Goal: Task Accomplishment & Management: Complete application form

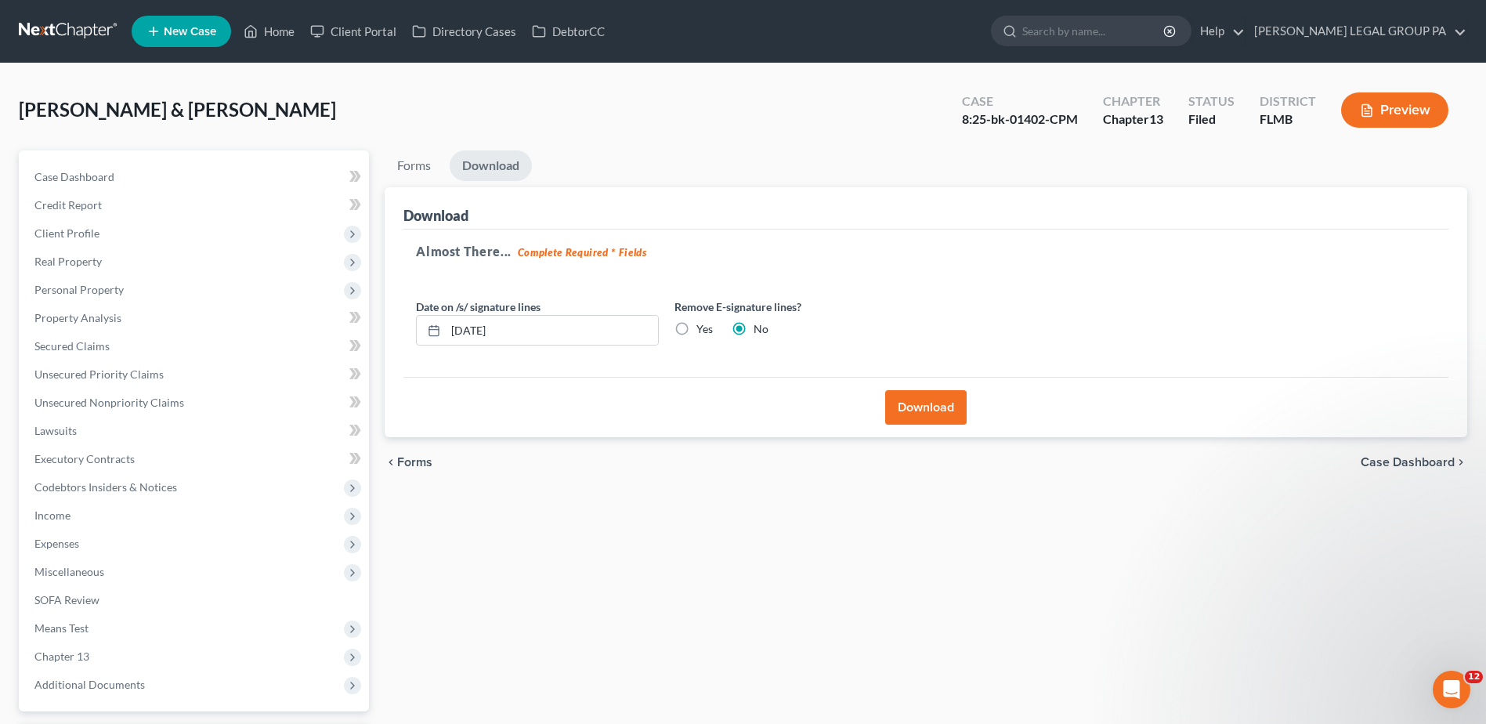
click at [74, 34] on link at bounding box center [69, 31] width 100 height 28
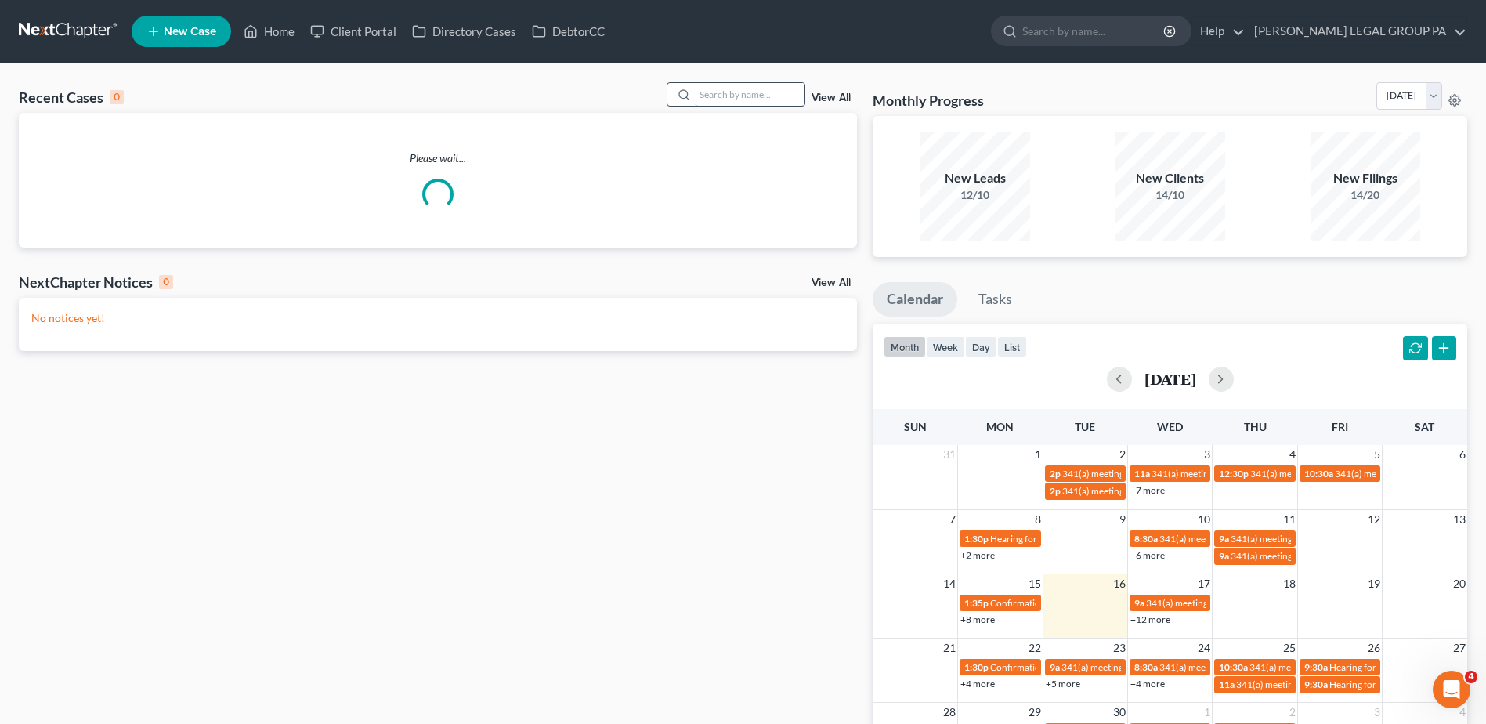
click at [709, 99] on input "search" at bounding box center [750, 94] width 110 height 23
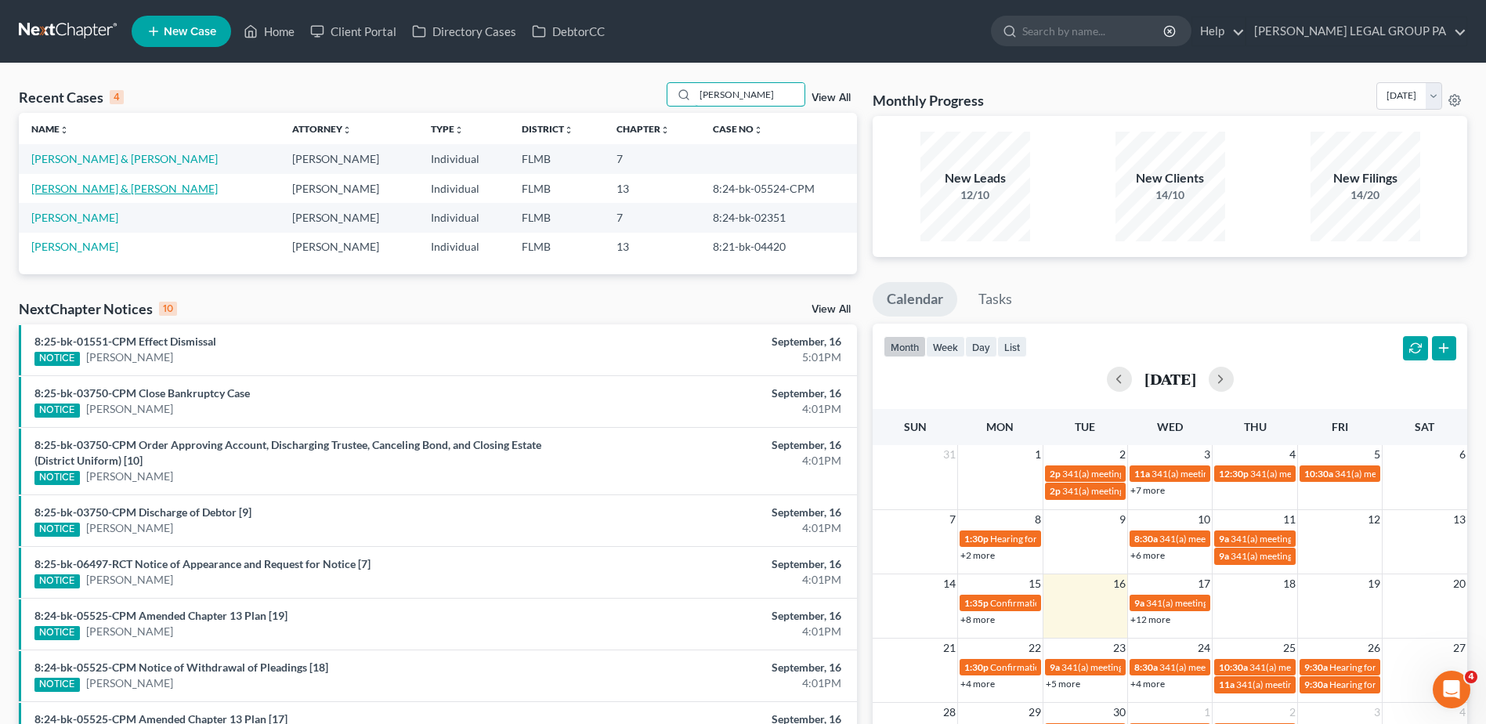
type input "moore"
click at [96, 190] on link "Moore, Roy & Prescott-Moore, Julie" at bounding box center [124, 188] width 186 height 13
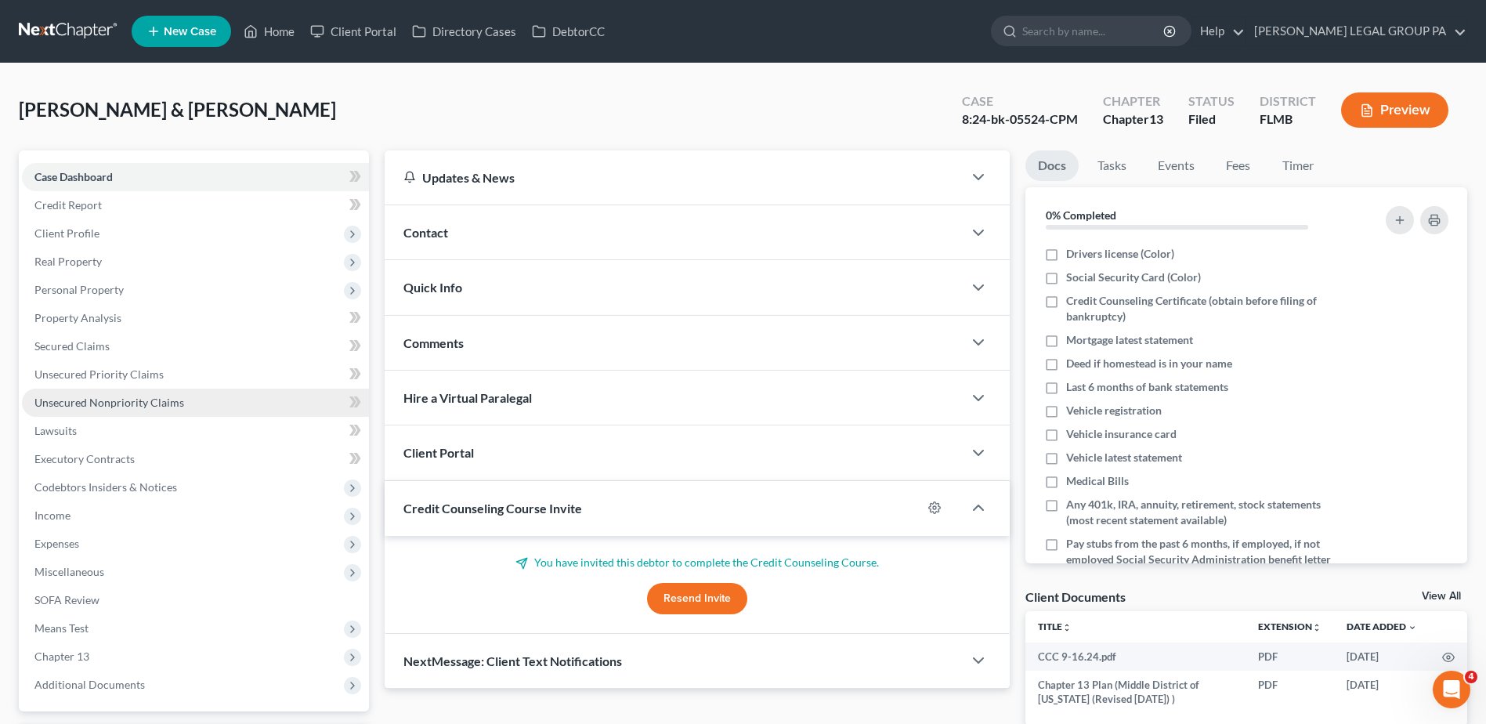
scroll to position [137, 0]
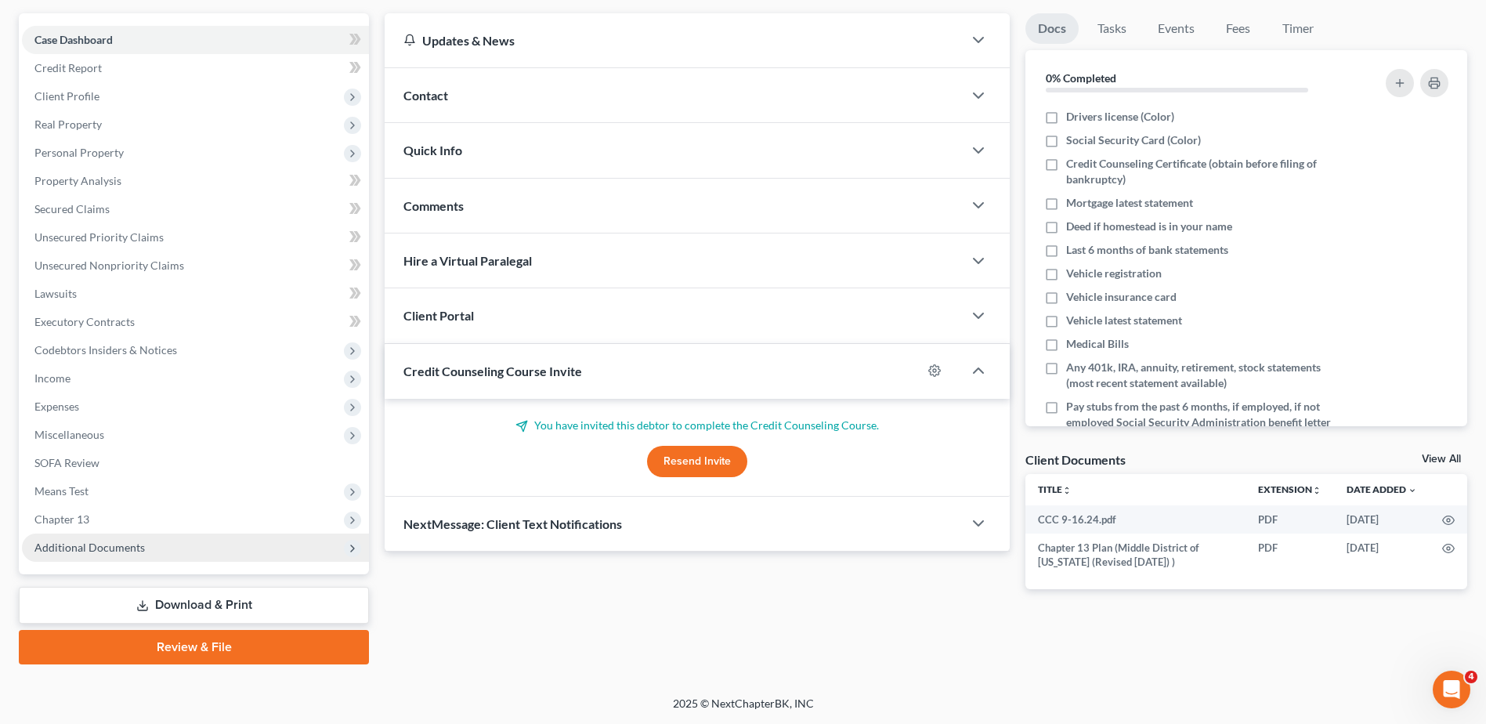
click at [241, 555] on span "Additional Documents" at bounding box center [195, 547] width 347 height 28
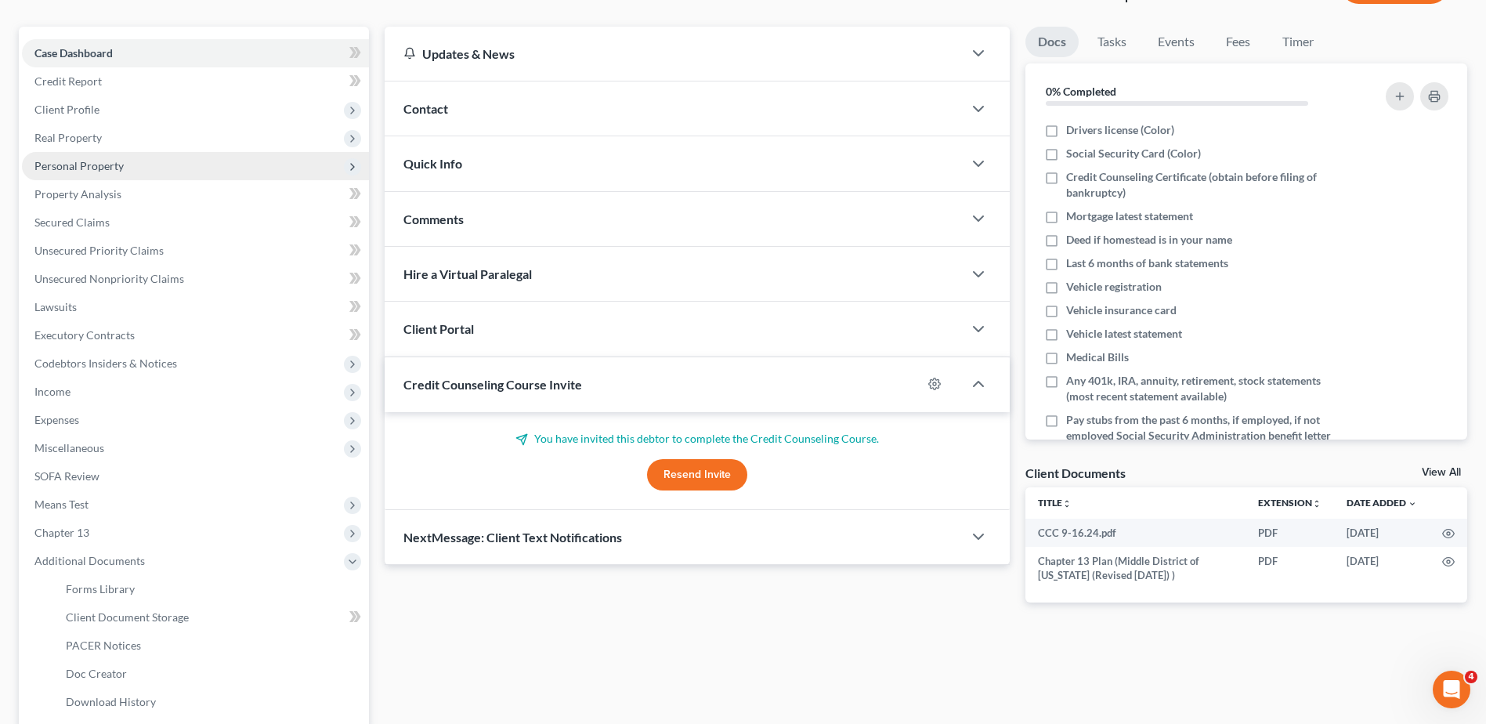
scroll to position [121, 0]
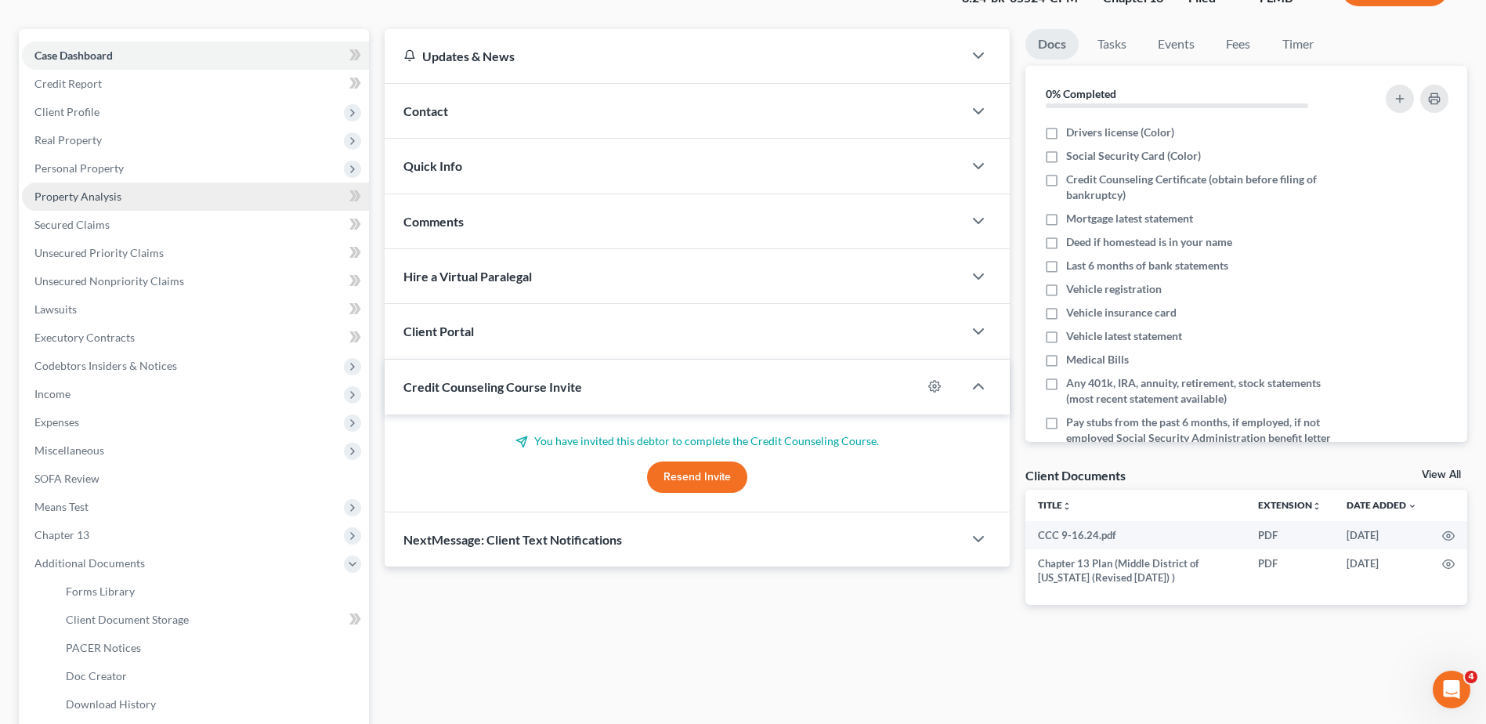
click at [118, 195] on span "Property Analysis" at bounding box center [77, 196] width 87 height 13
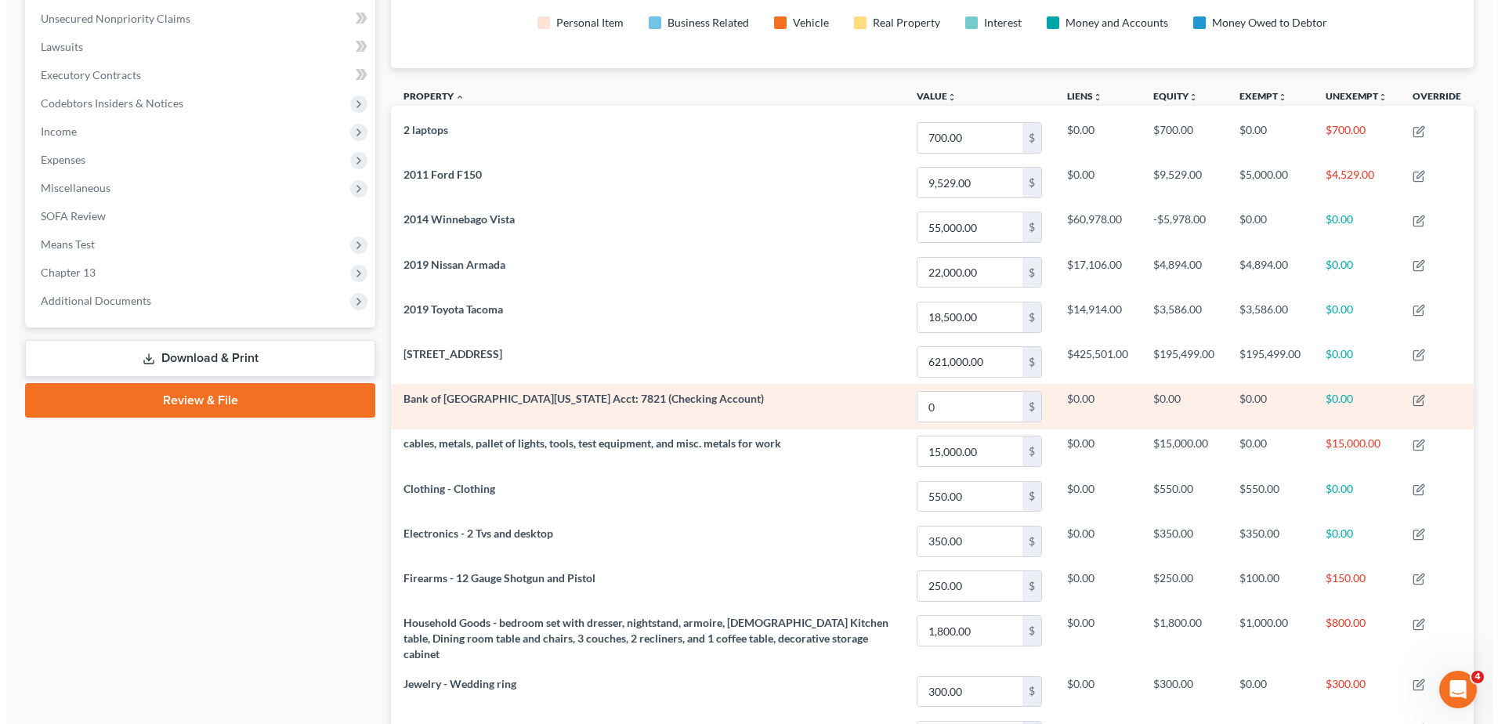
scroll to position [392, 0]
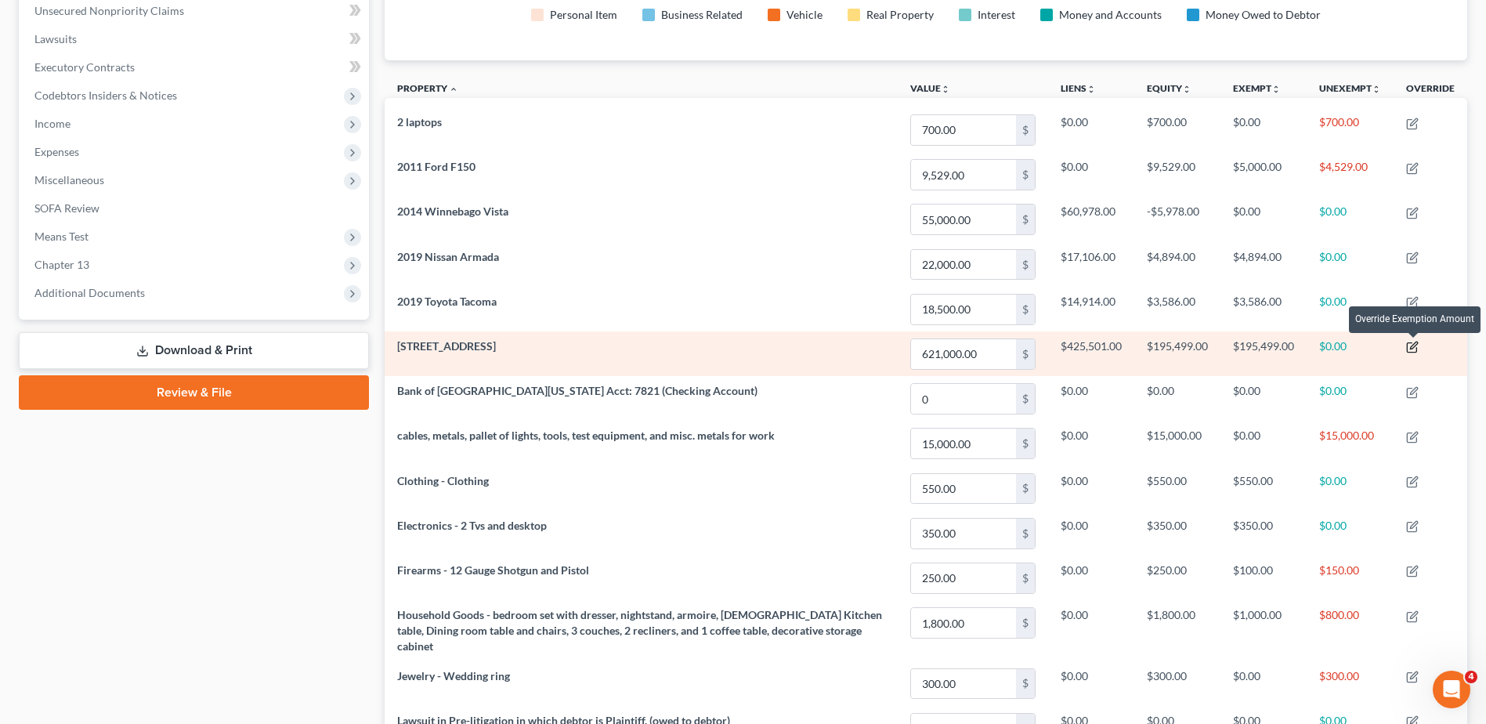
click at [1413, 343] on icon "button" at bounding box center [1411, 347] width 9 height 9
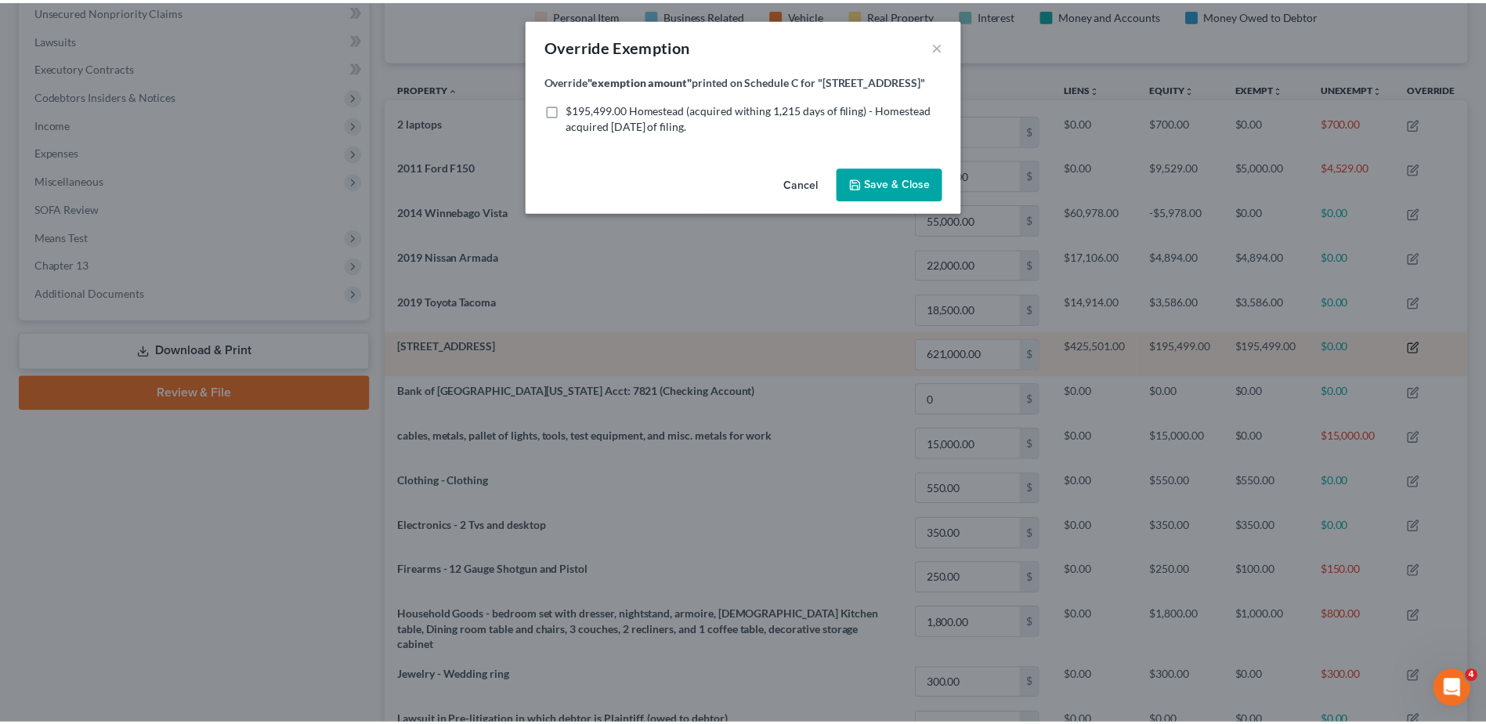
scroll to position [303, 1091]
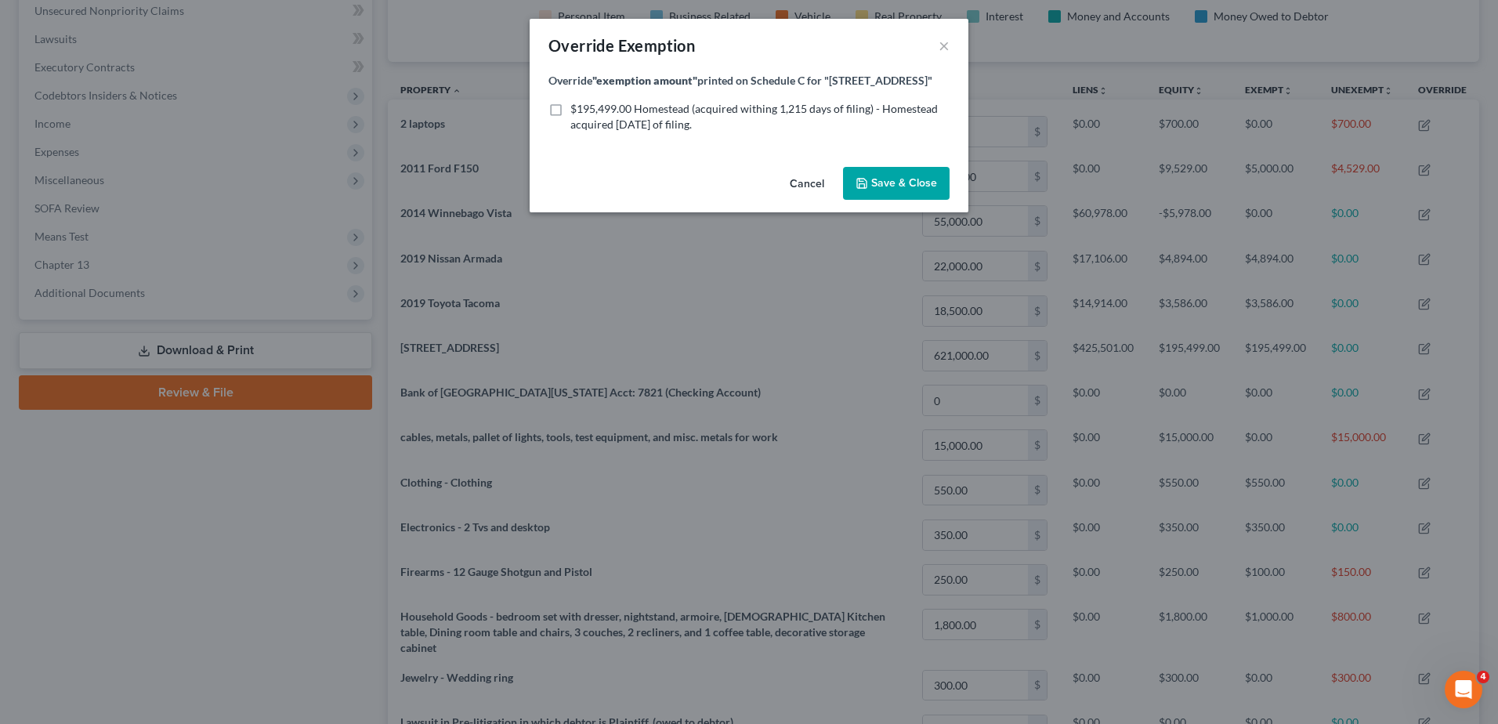
click at [570, 111] on label "$195,499.00 Homestead (acquired withing 1,215 days of filing) - Homestead acqui…" at bounding box center [759, 116] width 379 height 31
click at [577, 111] on input "$195,499.00 Homestead (acquired withing 1,215 days of filing) - Homestead acqui…" at bounding box center [582, 106] width 10 height 10
checkbox input "true"
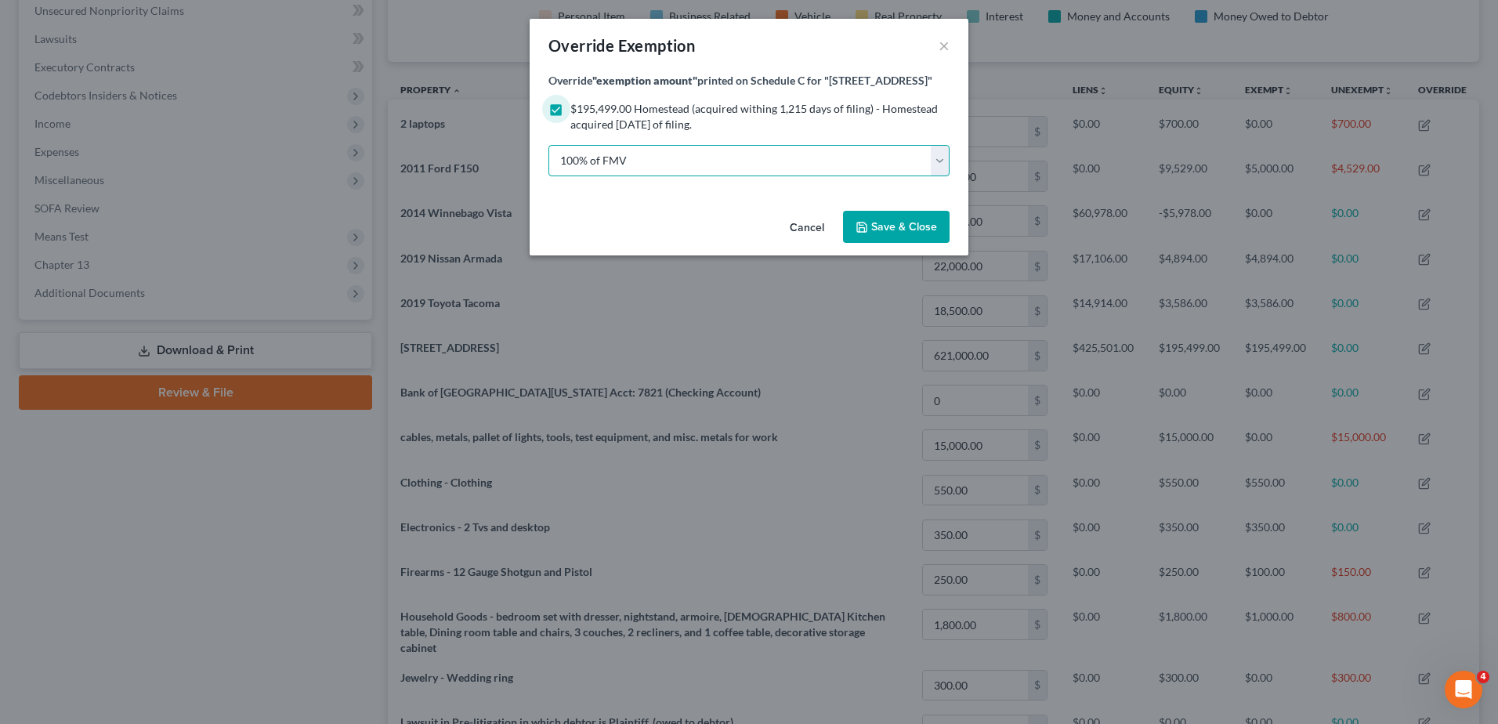
click at [758, 161] on select "100% of FMV Unknown Other" at bounding box center [748, 160] width 401 height 31
click at [575, 158] on select "100% of FMV Unknown Other" at bounding box center [748, 160] width 401 height 31
click at [909, 231] on span "Save & Close" at bounding box center [904, 226] width 66 height 13
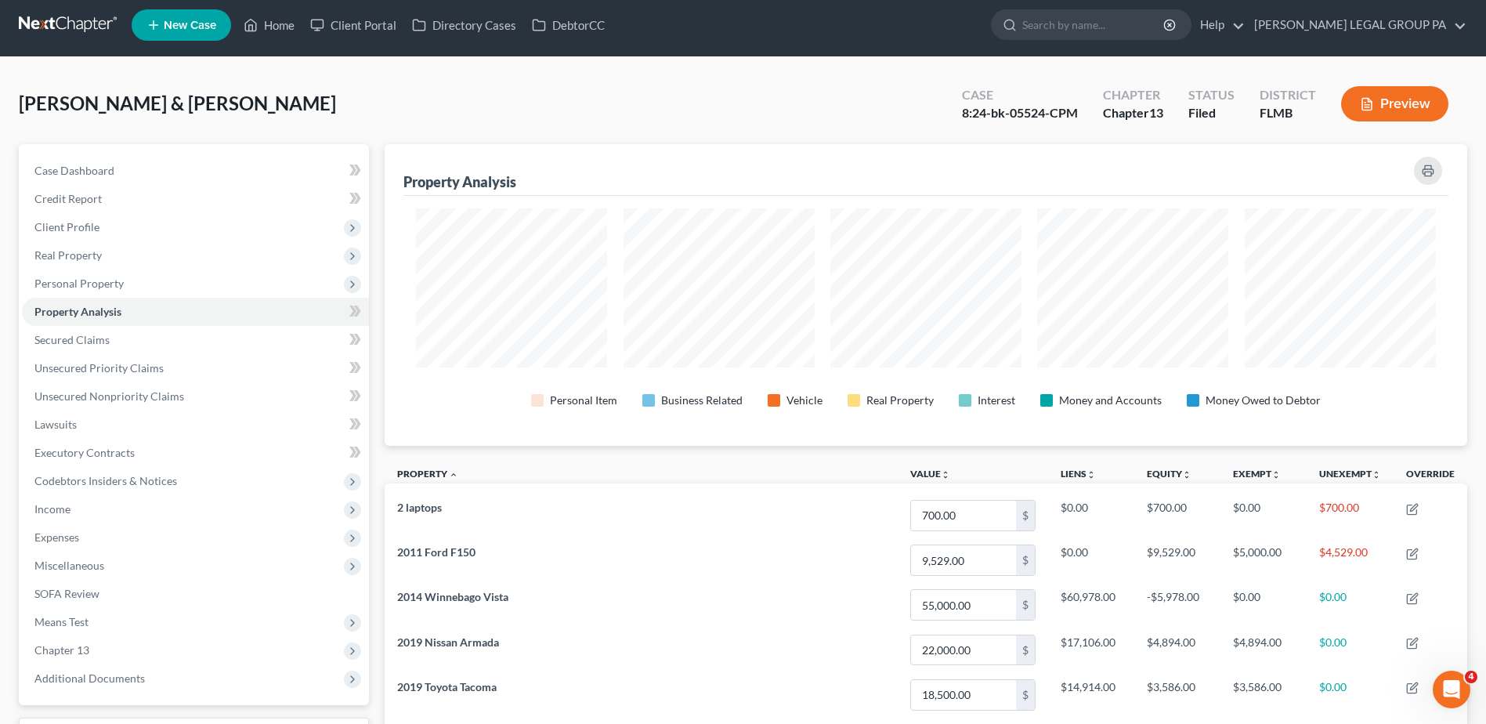
scroll to position [0, 0]
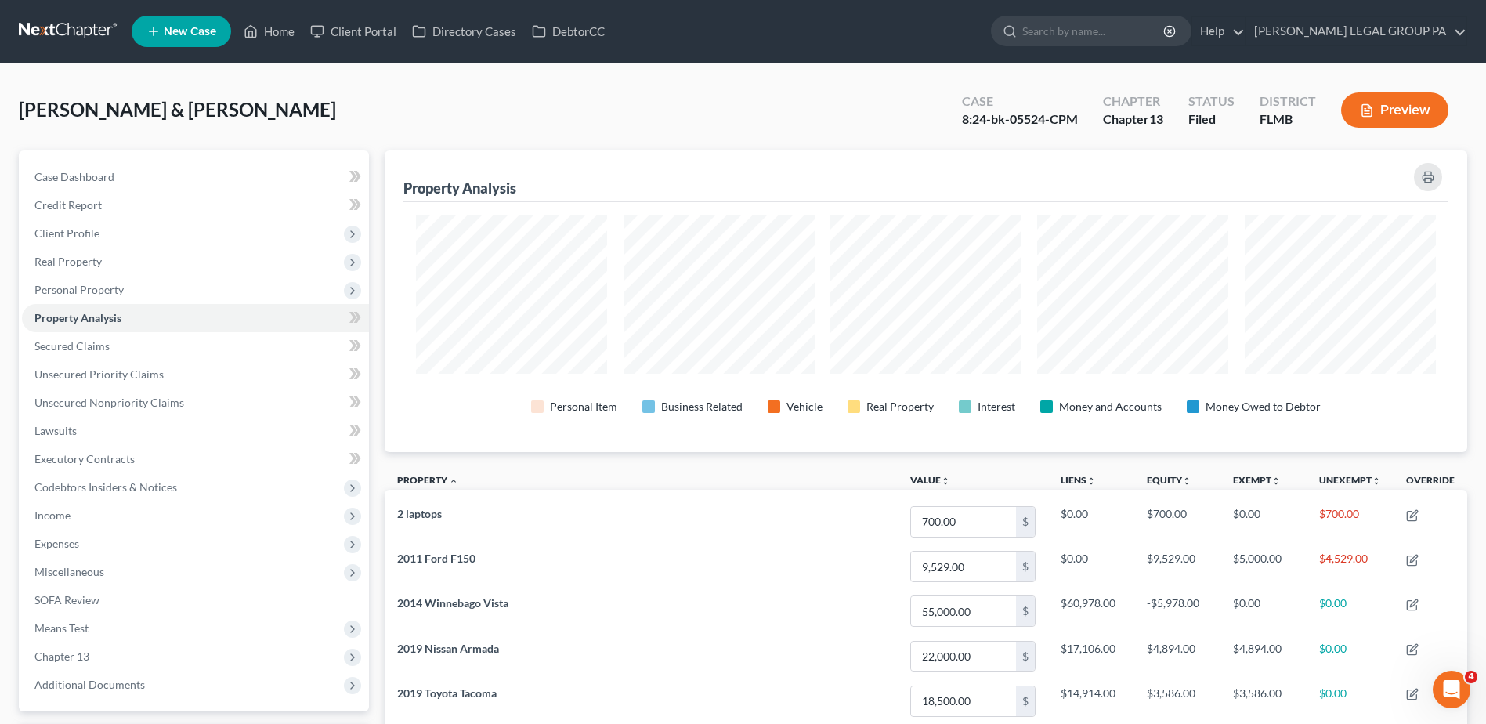
drag, startPoint x: 74, startPoint y: 27, endPoint x: 82, endPoint y: 37, distance: 12.8
click at [73, 27] on link at bounding box center [69, 31] width 100 height 28
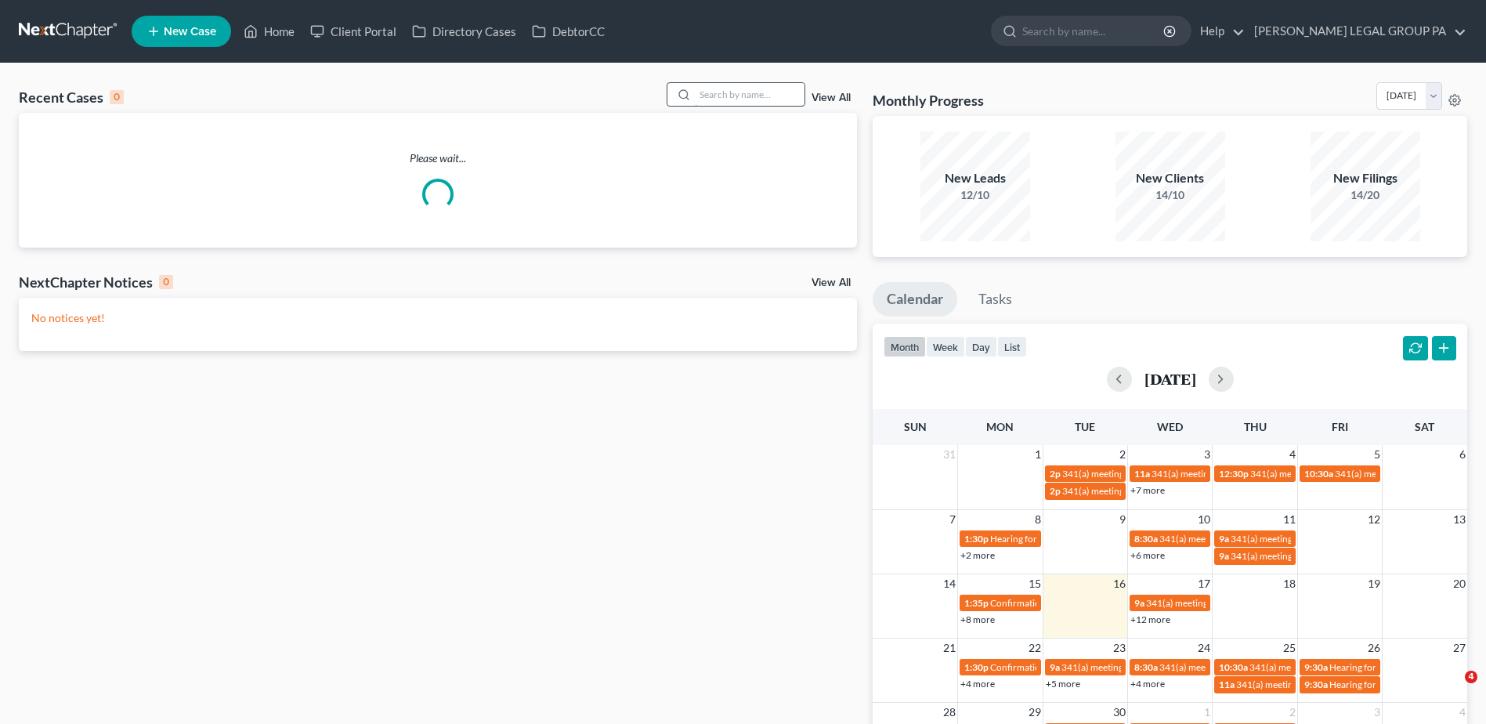
click at [740, 95] on input "search" at bounding box center [750, 94] width 110 height 23
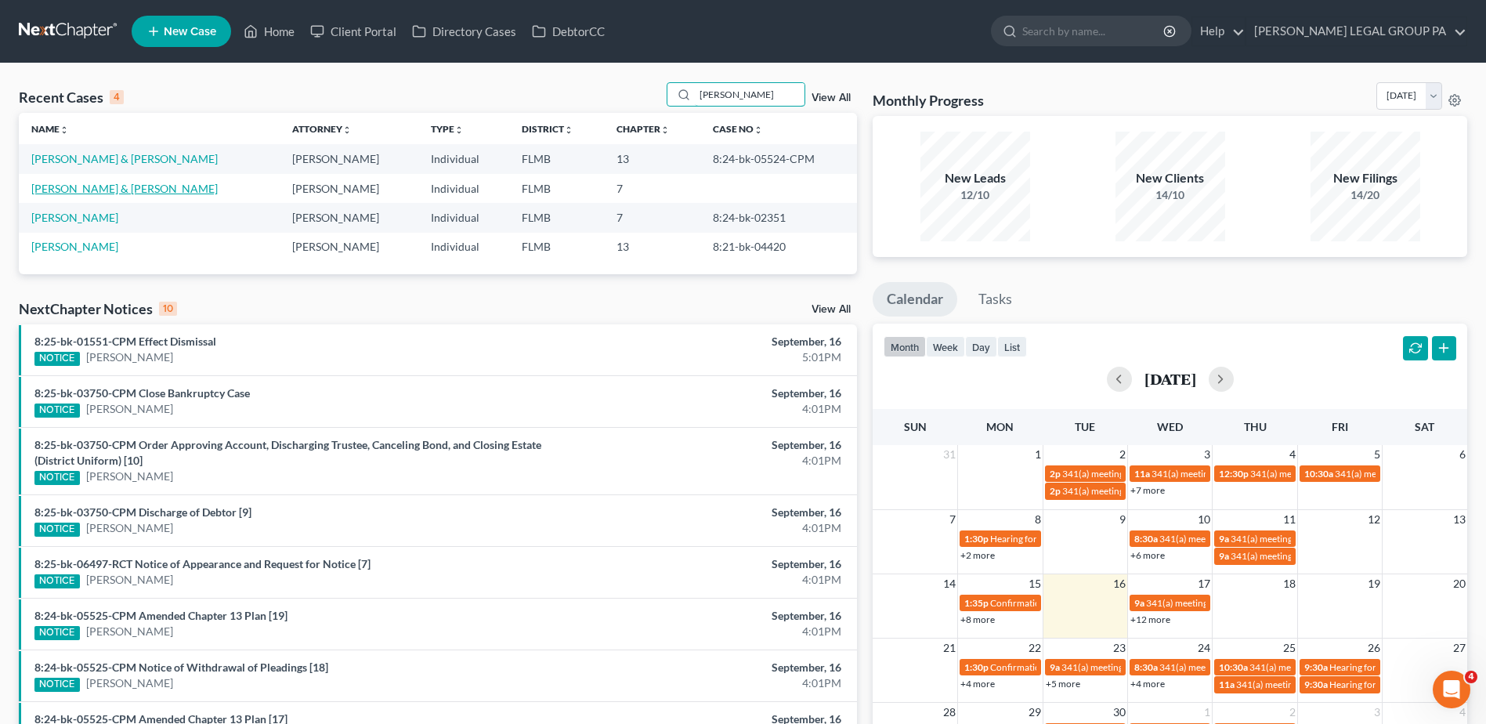
type input "[PERSON_NAME]"
click at [92, 192] on link "Moore, Roy & Julie" at bounding box center [124, 188] width 186 height 13
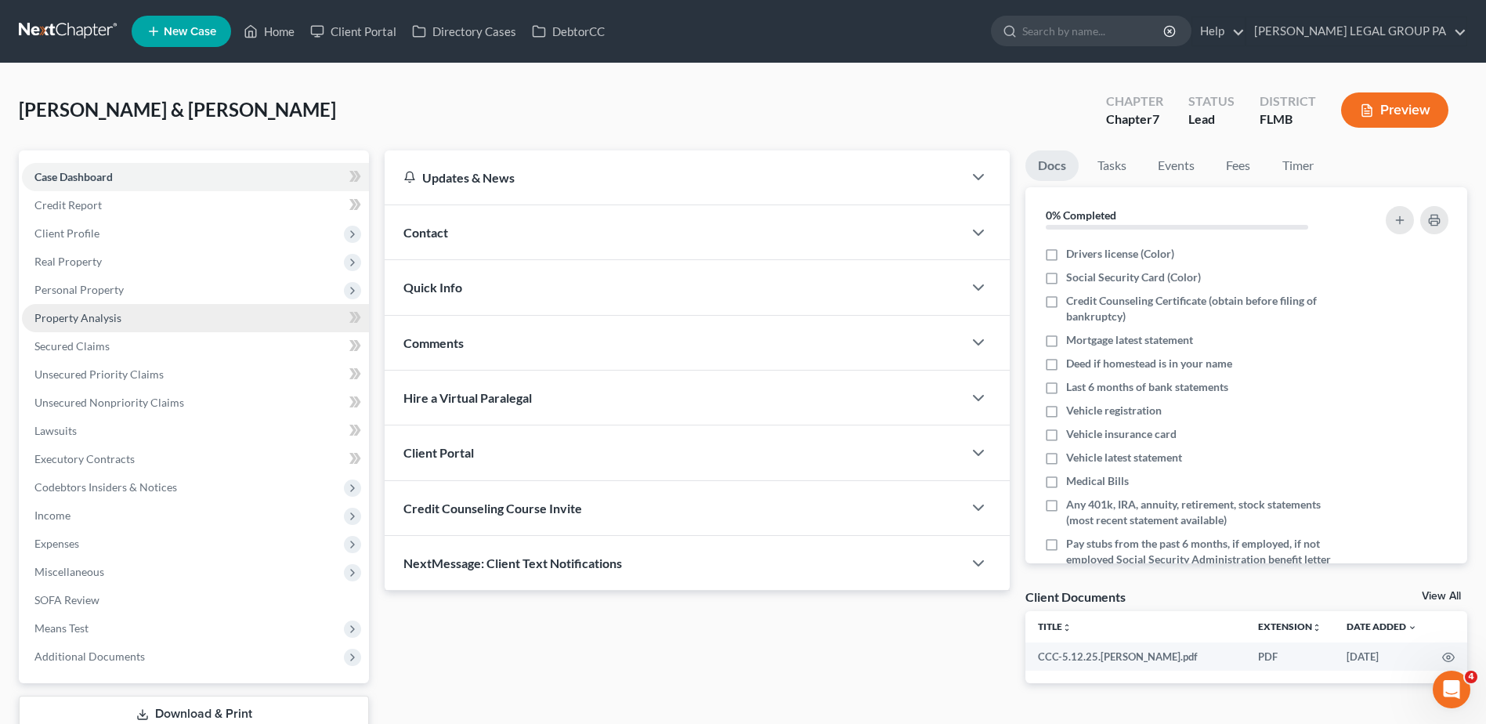
click at [99, 314] on span "Property Analysis" at bounding box center [77, 317] width 87 height 13
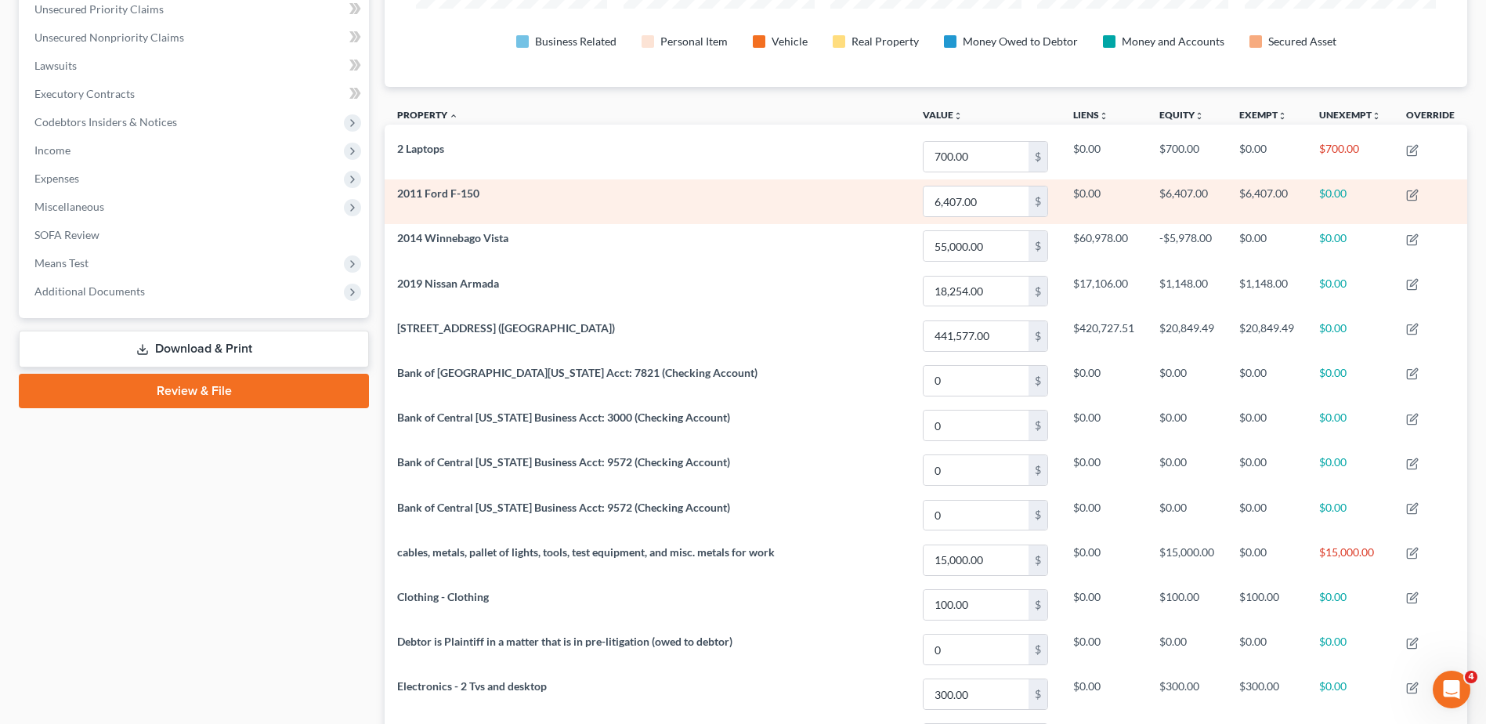
scroll to position [392, 0]
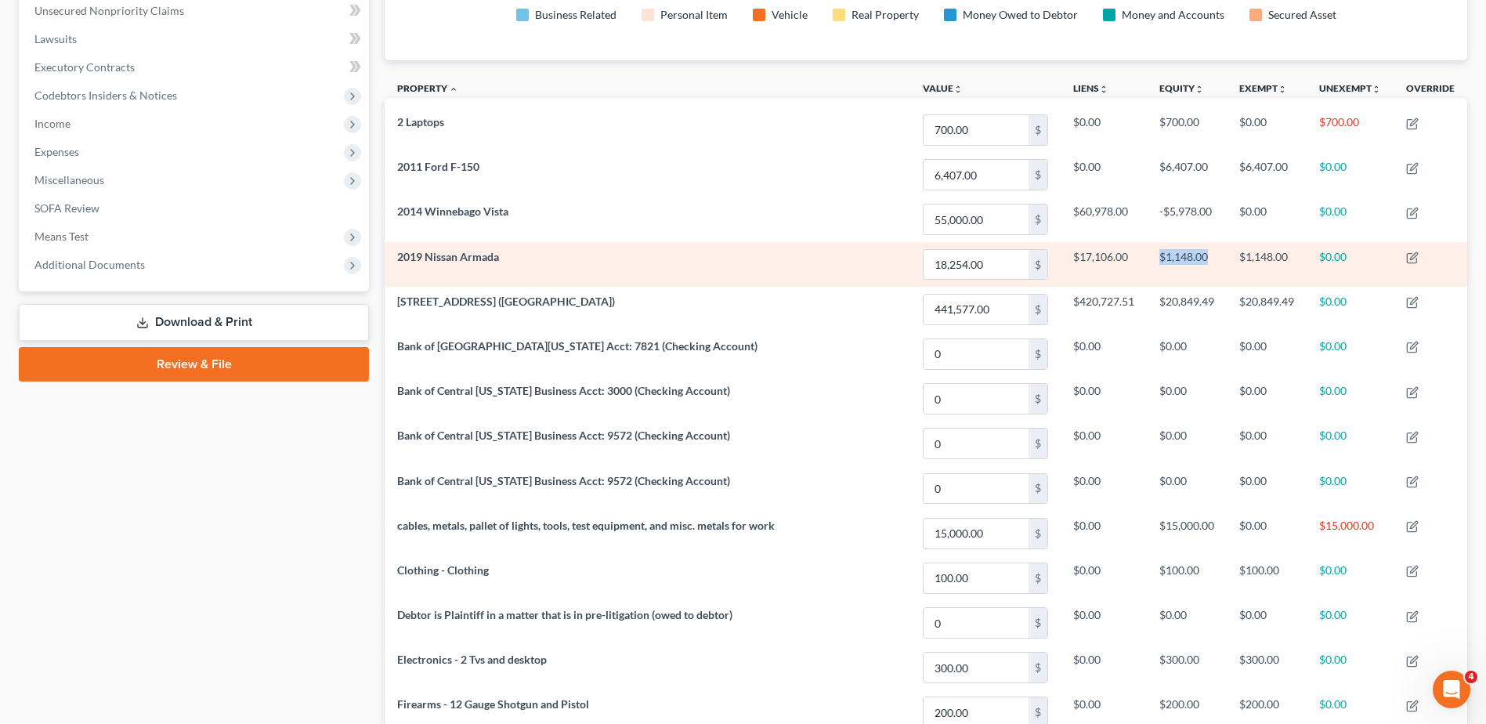
drag, startPoint x: 1204, startPoint y: 258, endPoint x: 1144, endPoint y: 262, distance: 60.5
click at [1144, 262] on tr "2019 Nissan Armada 18,254.00 $ $17,106.00 $1,148.00 $1,148.00 $0.00" at bounding box center [926, 264] width 1083 height 45
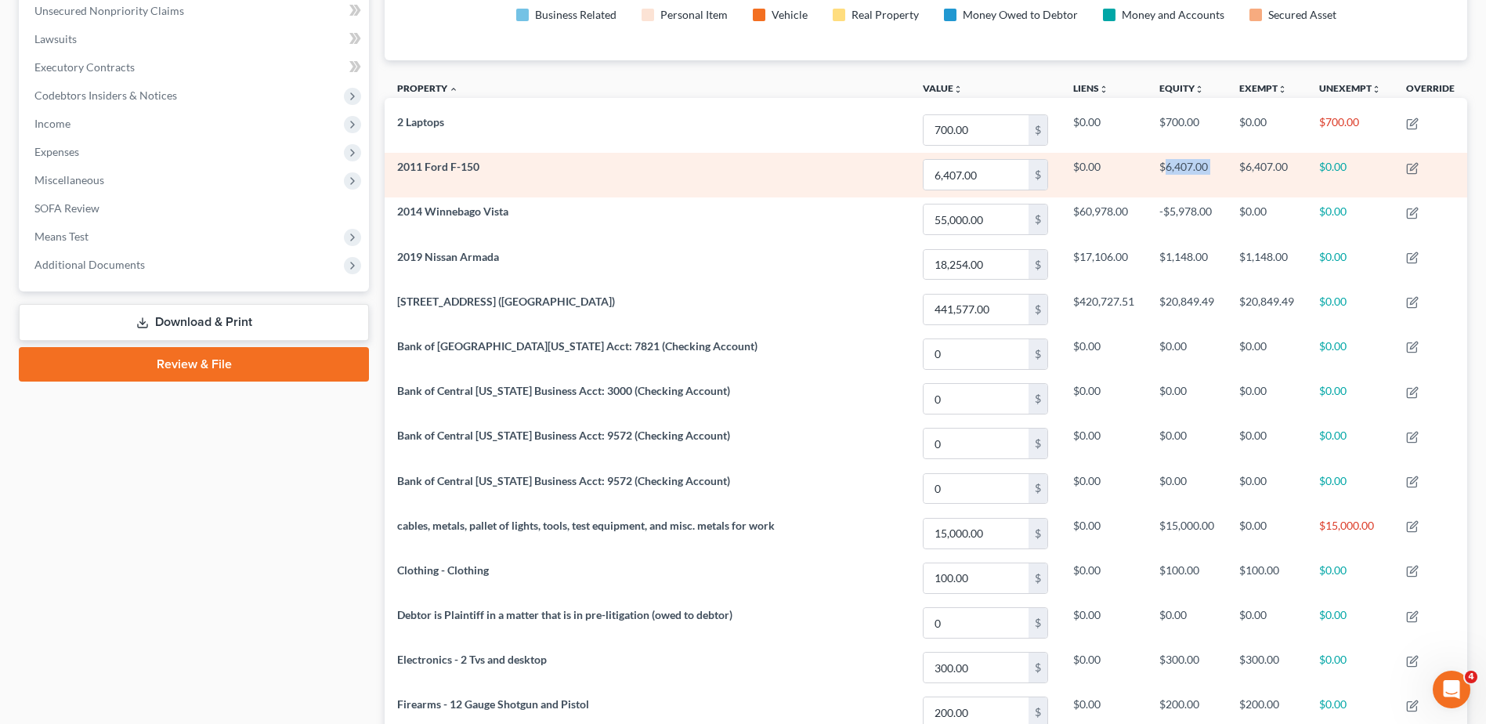
drag, startPoint x: 1174, startPoint y: 167, endPoint x: 1226, endPoint y: 172, distance: 52.0
click at [1226, 172] on tr "2011 Ford F-150 6,407.00 $ $0.00 $6,407.00 $6,407.00 $0.00" at bounding box center [926, 175] width 1083 height 45
drag, startPoint x: 1226, startPoint y: 172, endPoint x: 1162, endPoint y: 168, distance: 64.4
click at [1162, 168] on td "$6,407.00" at bounding box center [1187, 175] width 80 height 45
drag, startPoint x: 1156, startPoint y: 168, endPoint x: 1235, endPoint y: 172, distance: 78.5
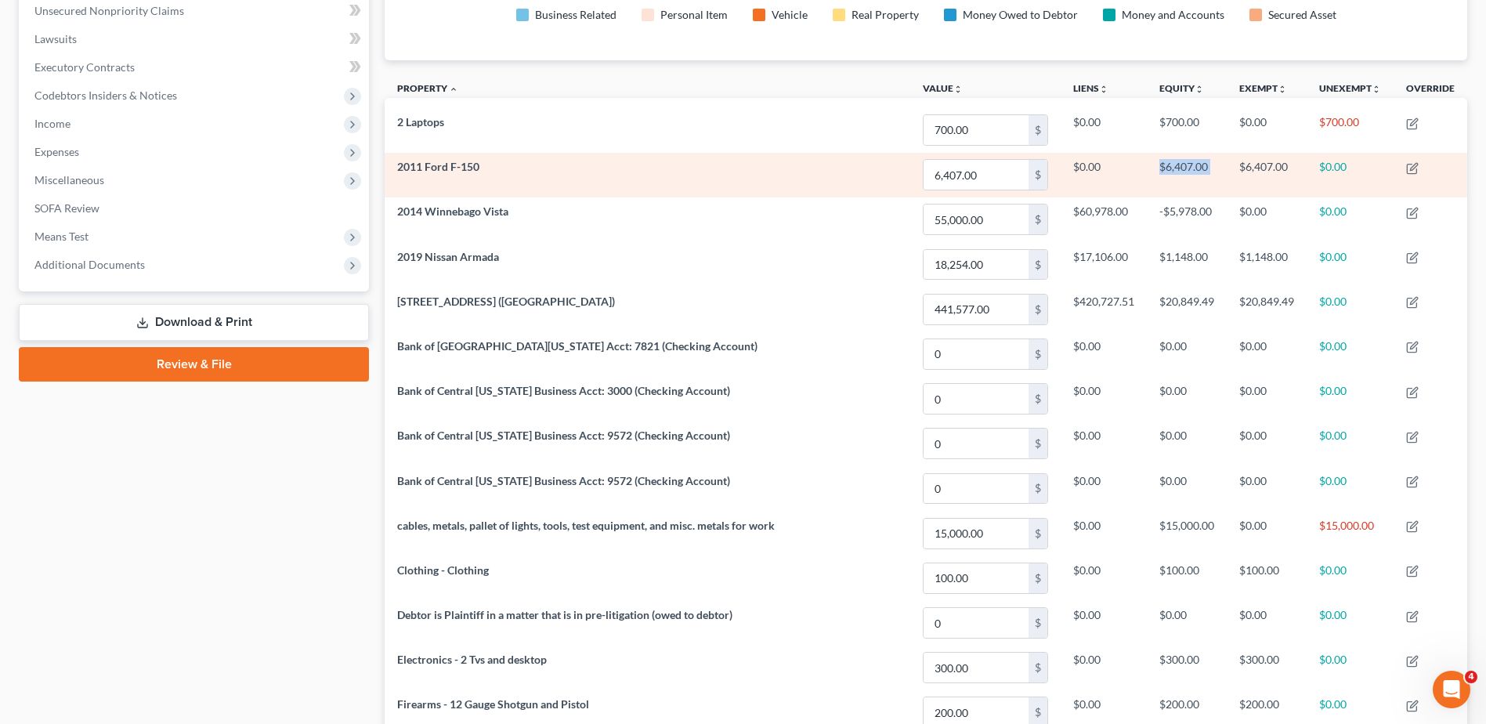
click at [1235, 172] on tr "2011 Ford F-150 6,407.00 $ $0.00 $6,407.00 $6,407.00 $0.00" at bounding box center [926, 175] width 1083 height 45
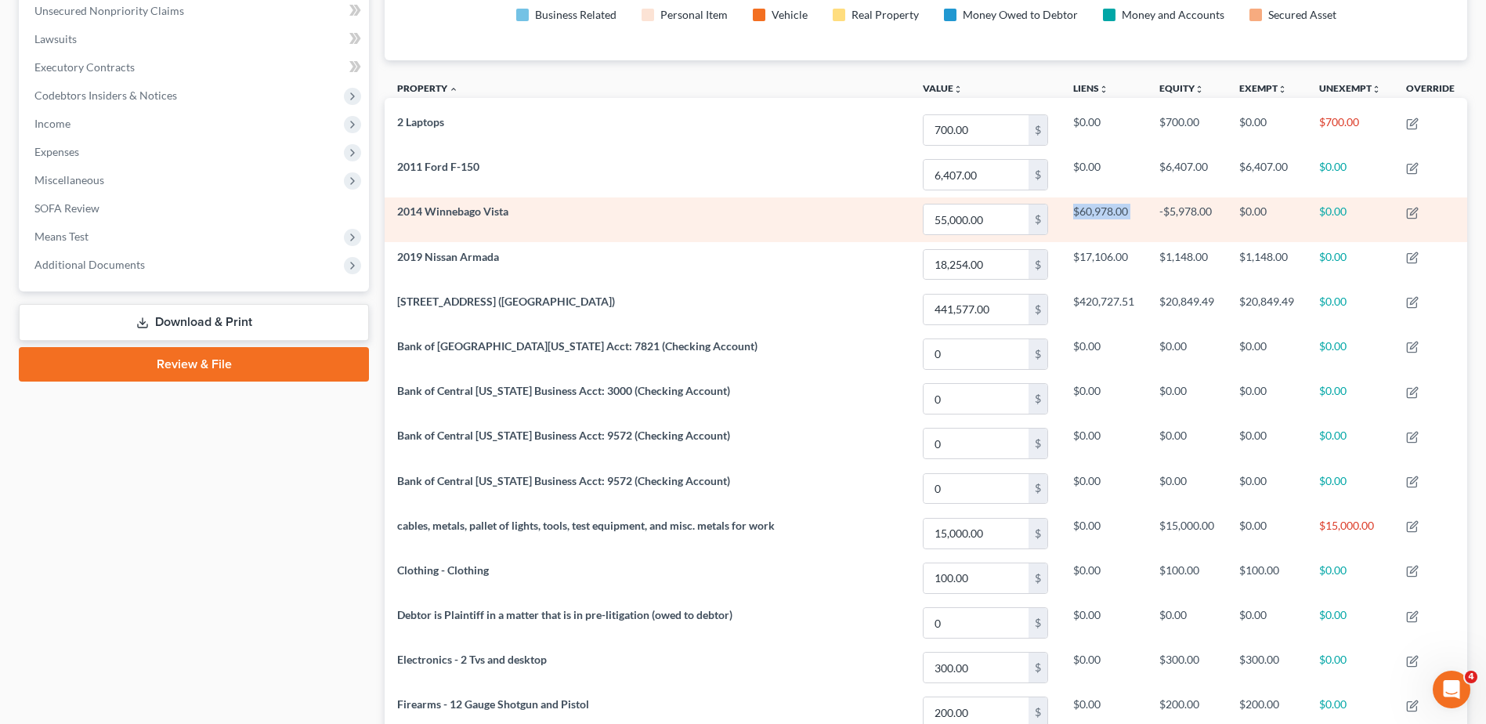
drag, startPoint x: 1071, startPoint y: 214, endPoint x: 1148, endPoint y: 214, distance: 76.8
click at [1148, 214] on tr "2014 Winnebago Vista 55,000.00 $ $60,978.00 -$5,978.00 $0.00 $0.00" at bounding box center [926, 219] width 1083 height 45
drag, startPoint x: 500, startPoint y: 216, endPoint x: 1286, endPoint y: 214, distance: 786.5
click at [1286, 214] on tr "2014 Winnebago Vista 55,000.00 $ $60,978.00 -$5,978.00 $0.00 $0.00" at bounding box center [926, 219] width 1083 height 45
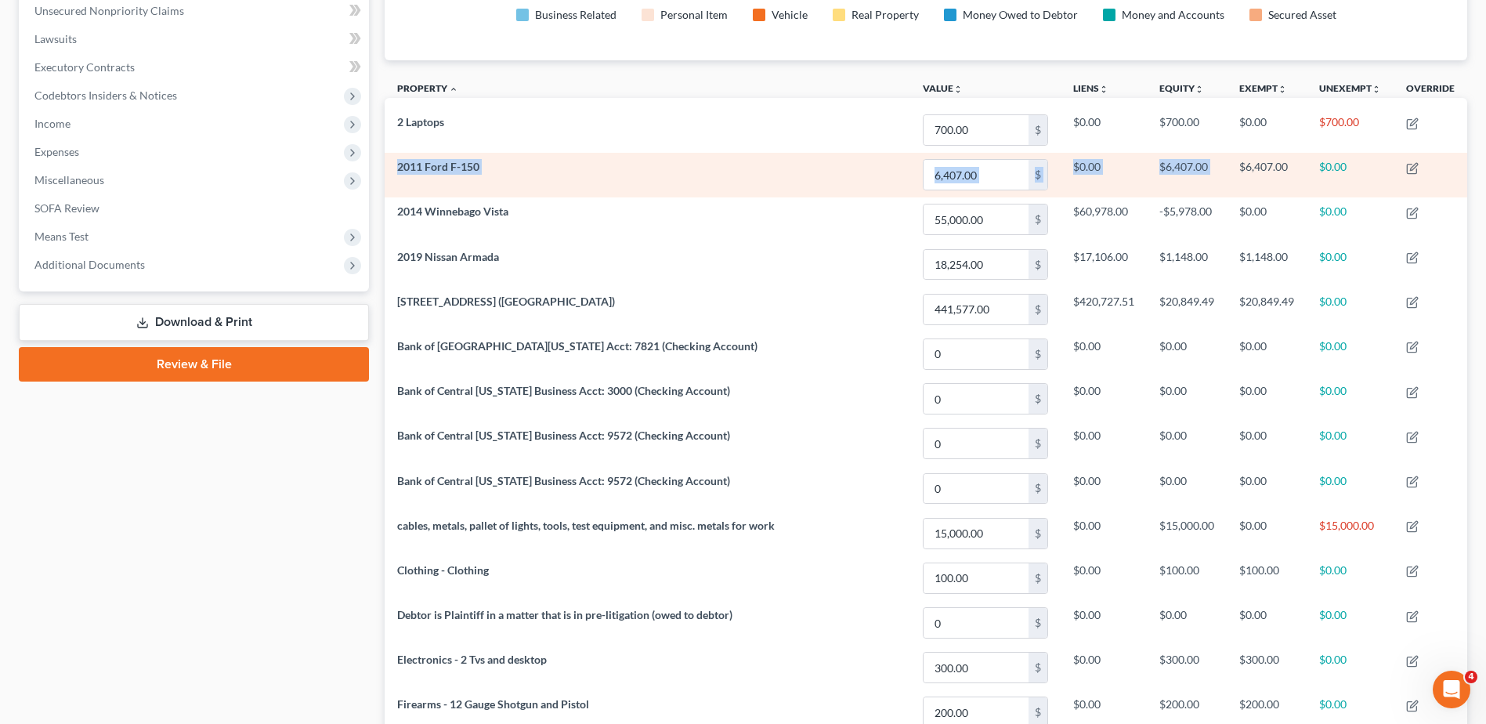
drag, startPoint x: 398, startPoint y: 165, endPoint x: 1239, endPoint y: 163, distance: 841.4
click at [1239, 163] on tr "2011 Ford F-150 6,407.00 $ $0.00 $6,407.00 $6,407.00 $0.00" at bounding box center [926, 175] width 1083 height 45
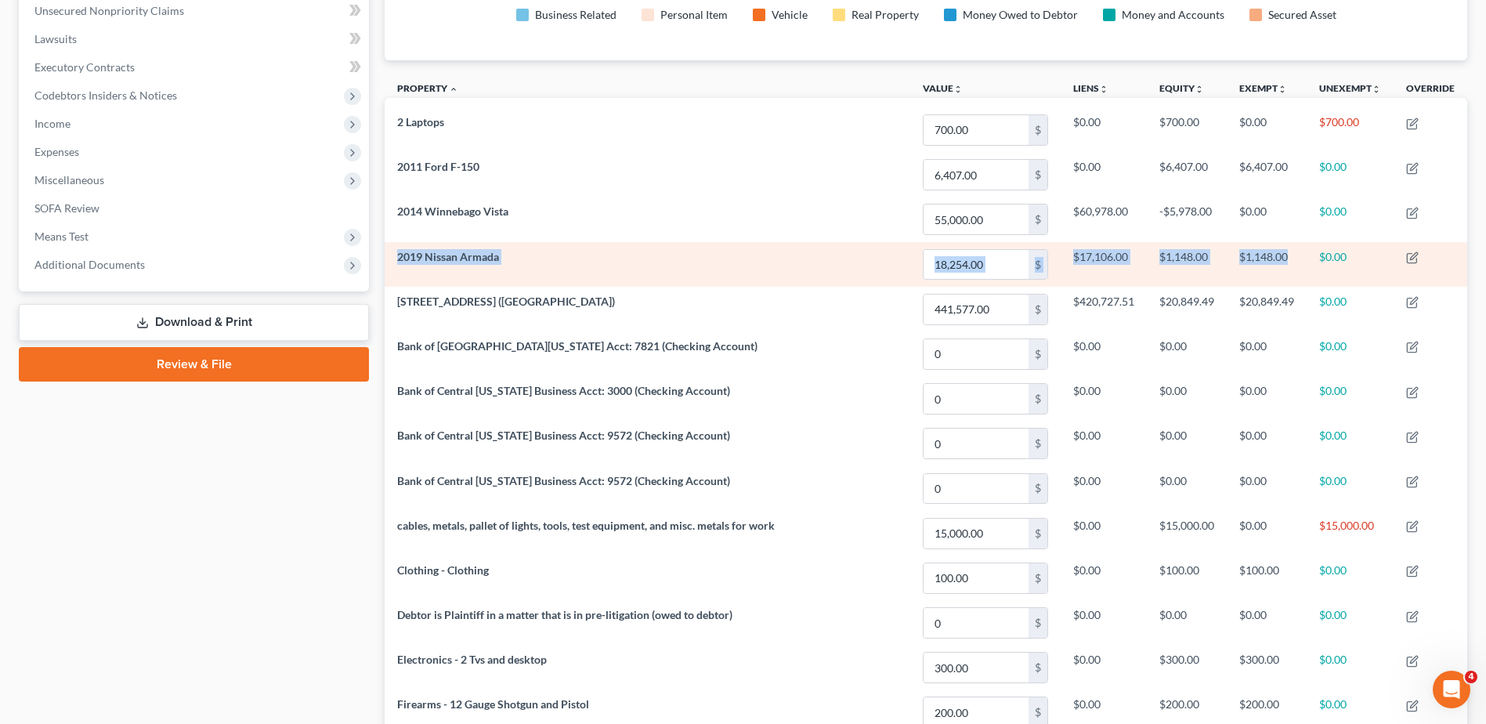
drag, startPoint x: 396, startPoint y: 259, endPoint x: 1290, endPoint y: 265, distance: 894.7
click at [1290, 265] on tr "2019 Nissan Armada 18,254.00 $ $17,106.00 $1,148.00 $1,148.00 $0.00" at bounding box center [926, 264] width 1083 height 45
click at [476, 255] on span "2019 Nissan Armada" at bounding box center [448, 256] width 102 height 13
drag, startPoint x: 396, startPoint y: 257, endPoint x: 621, endPoint y: 269, distance: 225.9
click at [621, 269] on td "2019 Nissan Armada" at bounding box center [648, 264] width 526 height 45
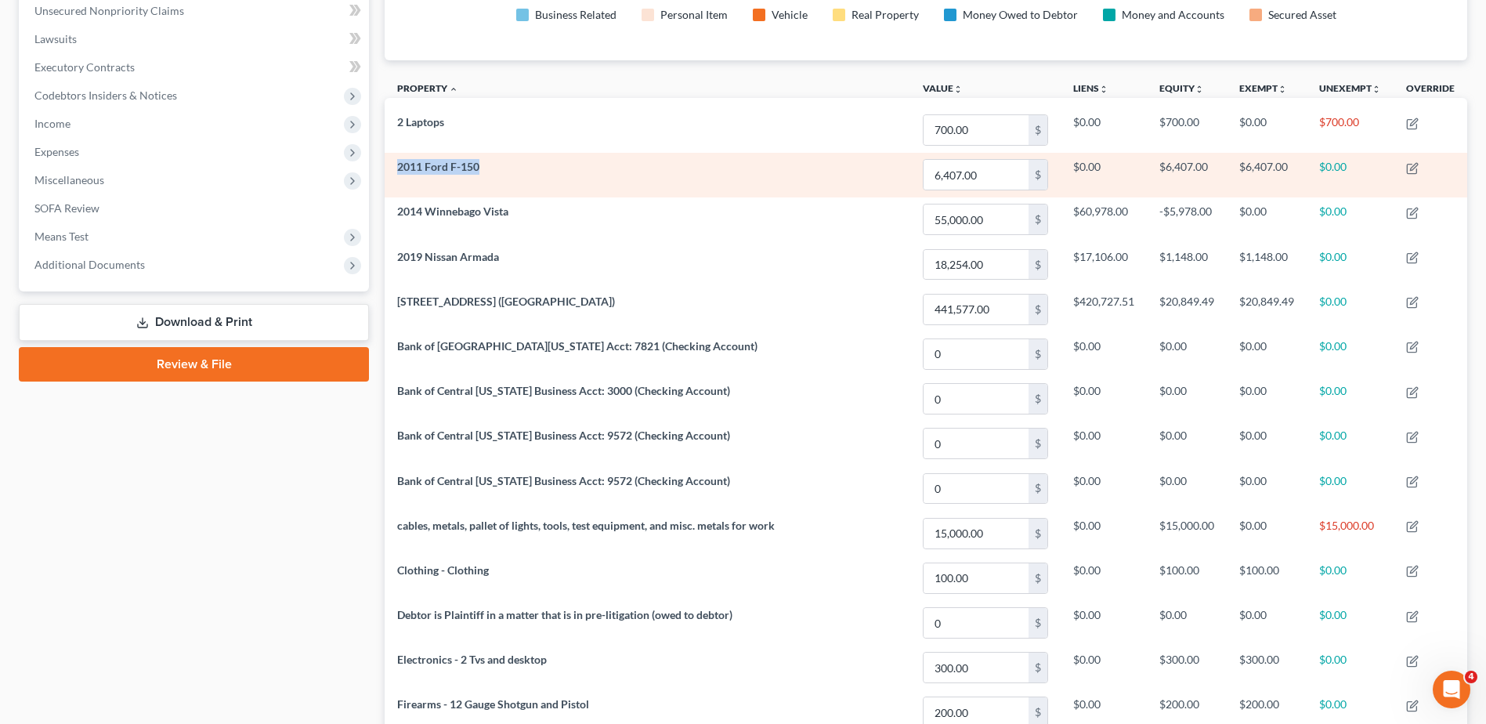
drag, startPoint x: 394, startPoint y: 169, endPoint x: 635, endPoint y: 176, distance: 241.4
click at [635, 176] on td "2011 Ford F-150" at bounding box center [648, 175] width 526 height 45
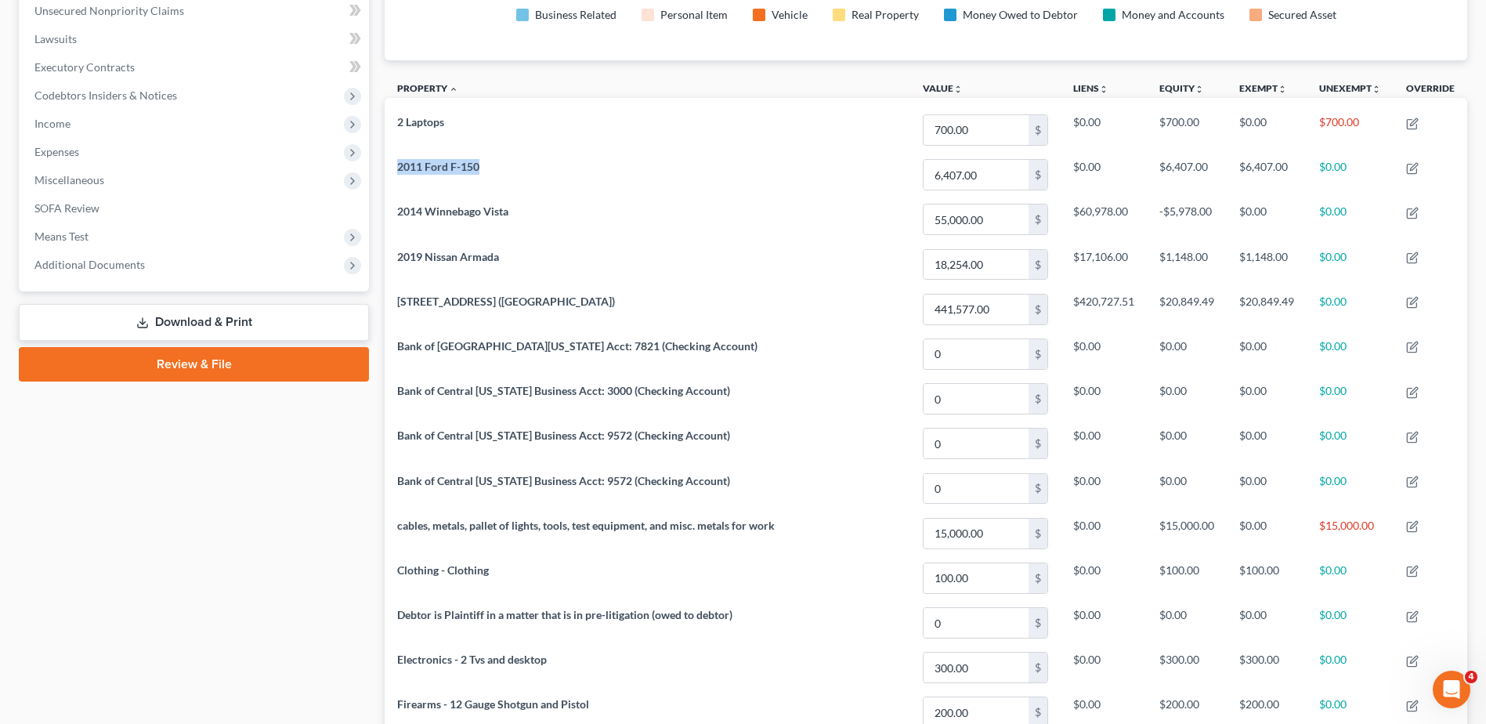
scroll to position [0, 0]
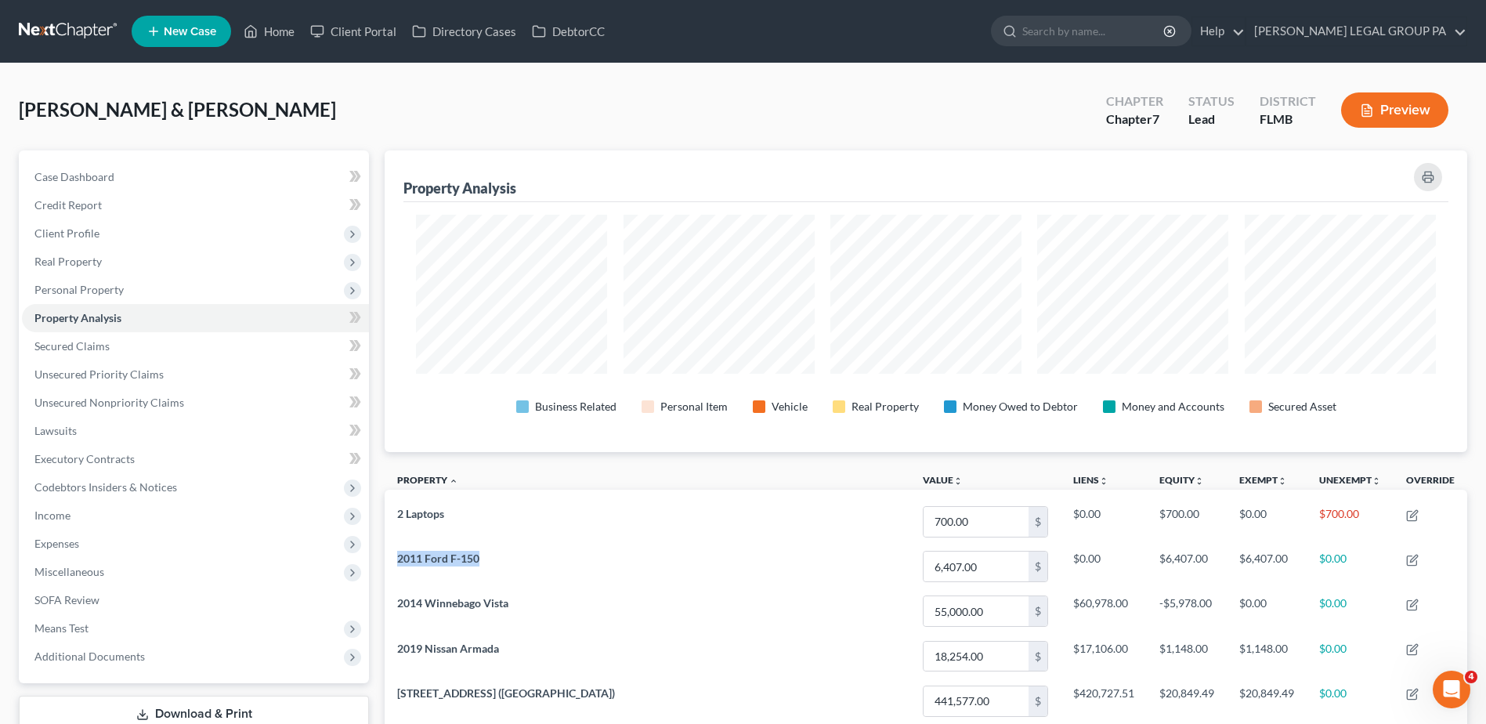
drag, startPoint x: 65, startPoint y: 24, endPoint x: 96, endPoint y: 27, distance: 30.6
click at [65, 24] on link at bounding box center [69, 31] width 100 height 28
drag, startPoint x: 88, startPoint y: 198, endPoint x: 106, endPoint y: 199, distance: 18.0
click at [88, 198] on span "Credit Report" at bounding box center [67, 204] width 67 height 13
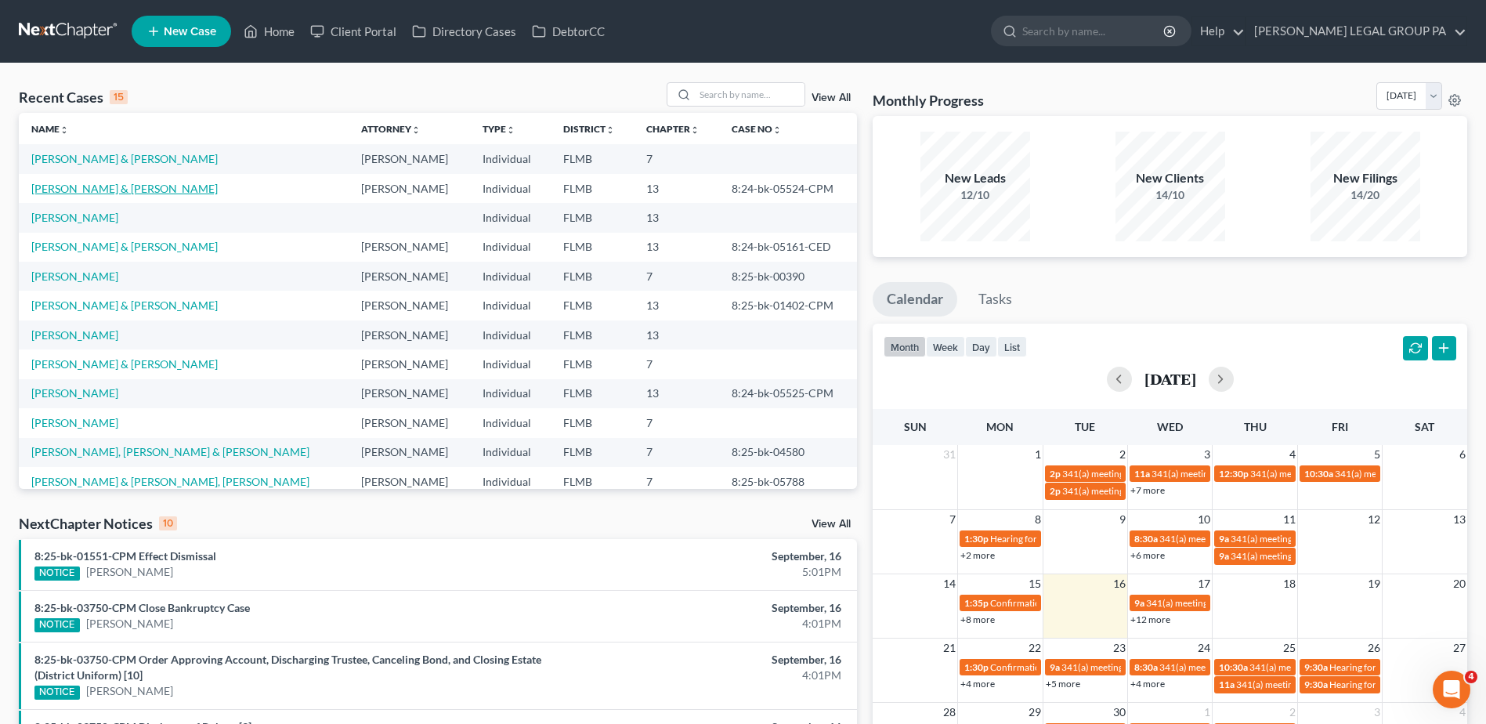
drag, startPoint x: 131, startPoint y: 190, endPoint x: 143, endPoint y: 191, distance: 12.6
click at [131, 190] on link "[PERSON_NAME] & [PERSON_NAME]" at bounding box center [124, 188] width 186 height 13
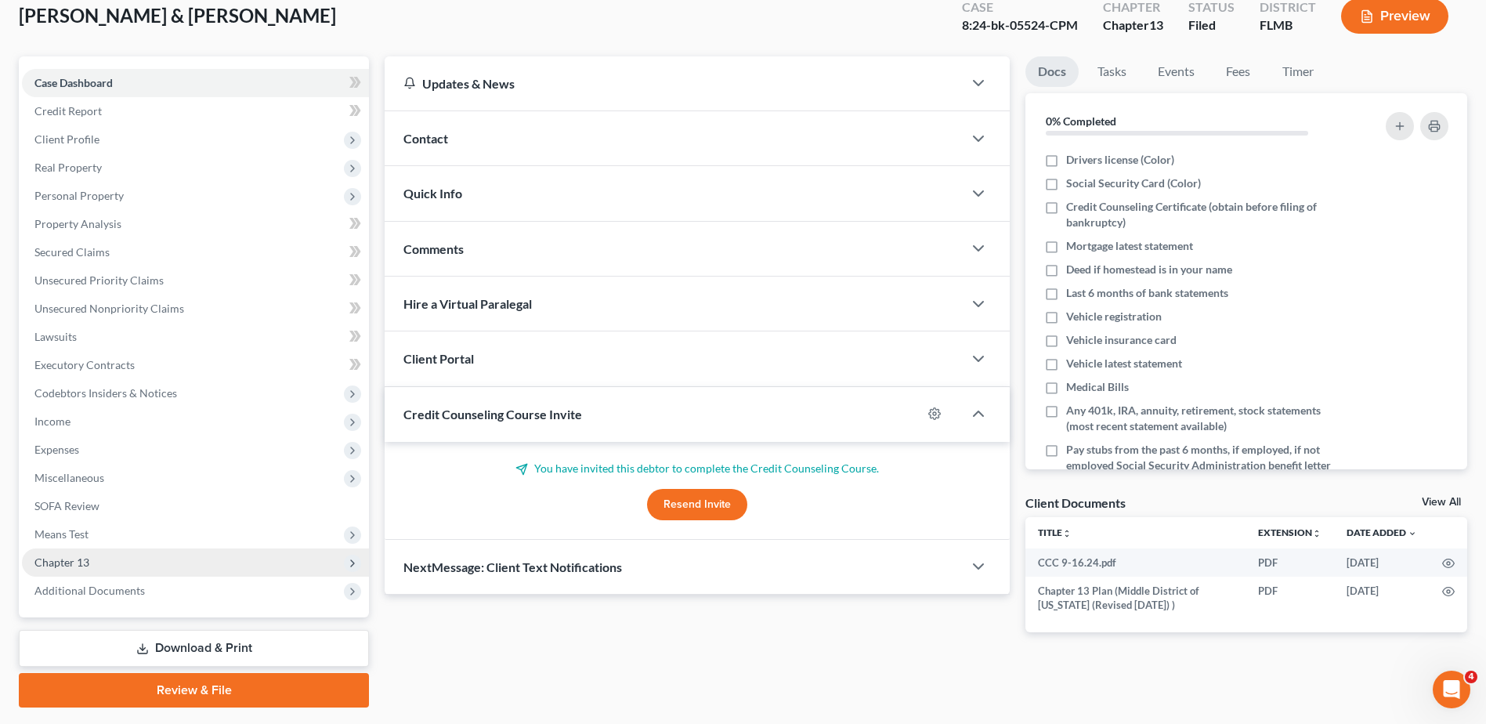
scroll to position [137, 0]
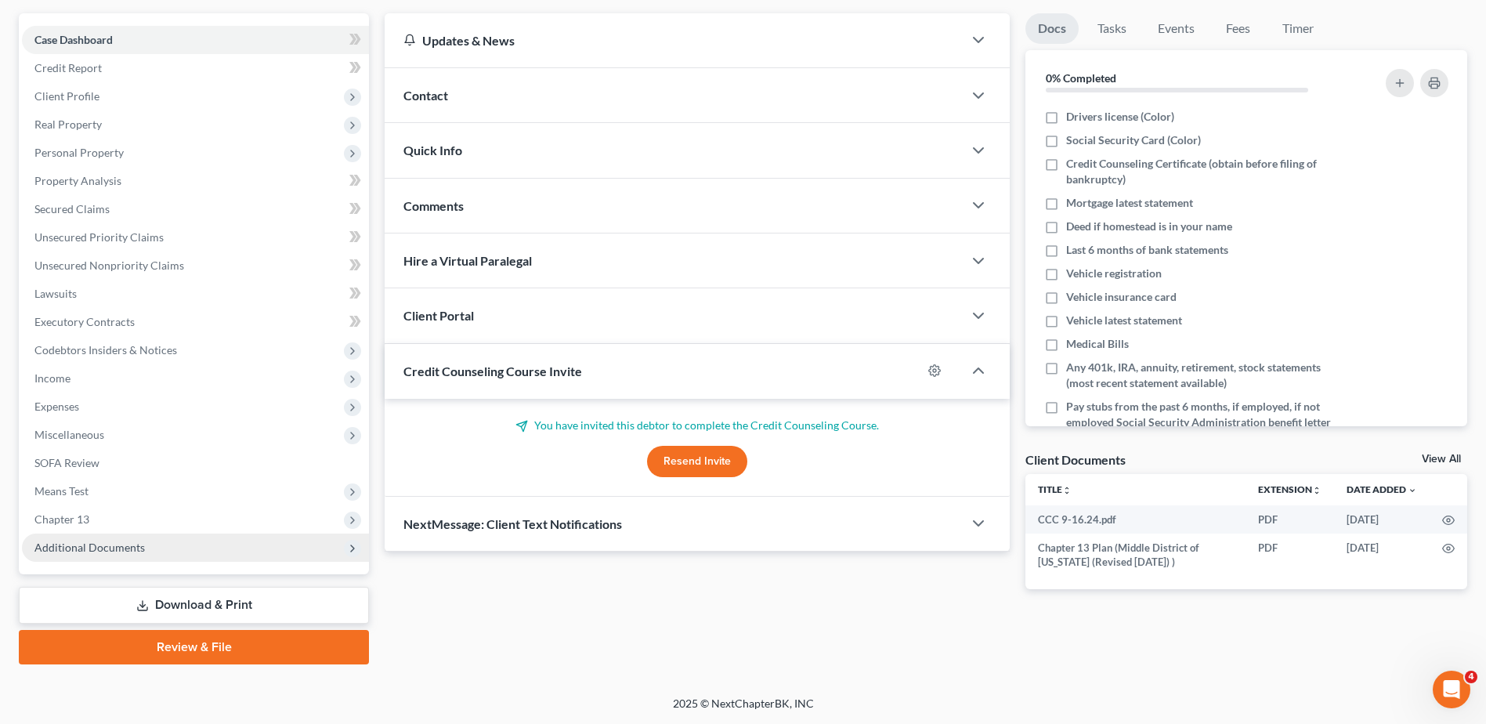
click at [99, 548] on span "Additional Documents" at bounding box center [89, 547] width 110 height 13
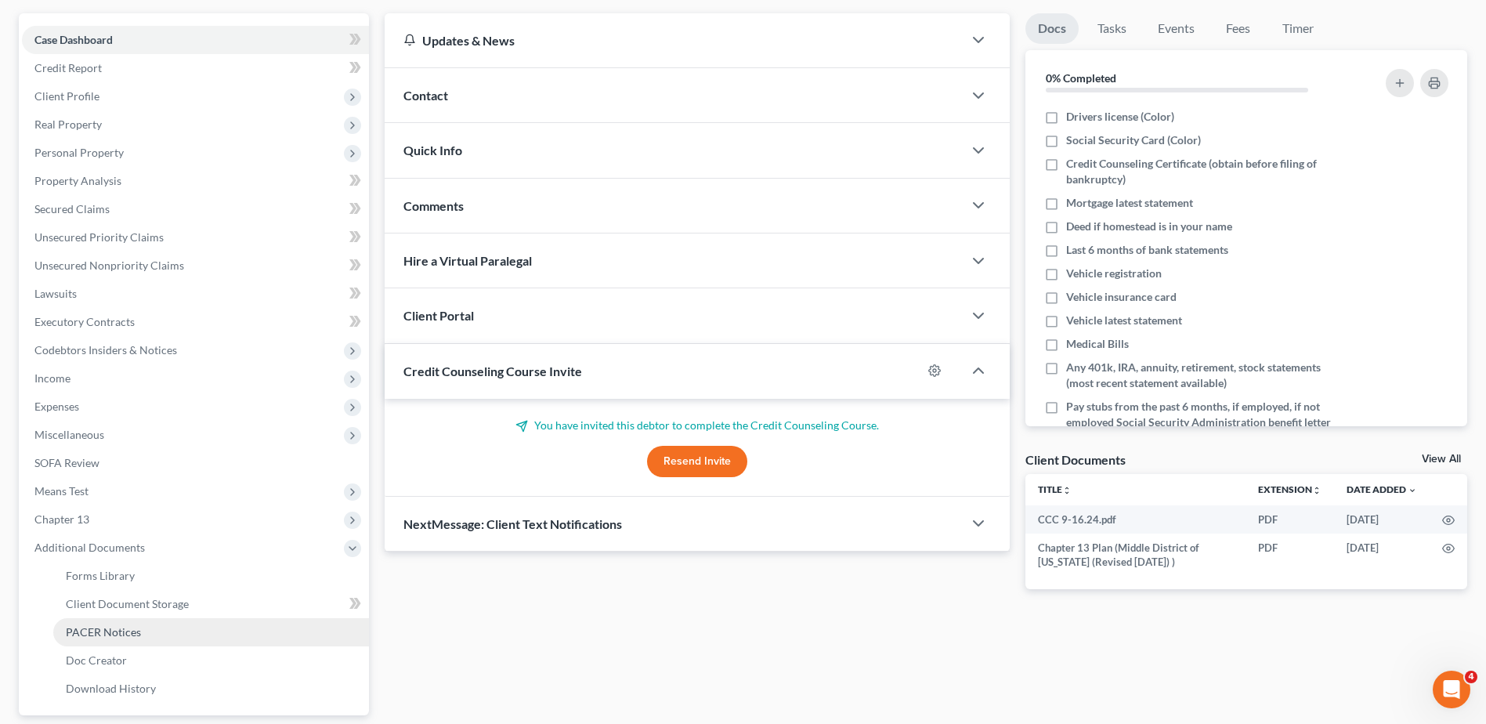
click at [125, 633] on span "PACER Notices" at bounding box center [103, 631] width 75 height 13
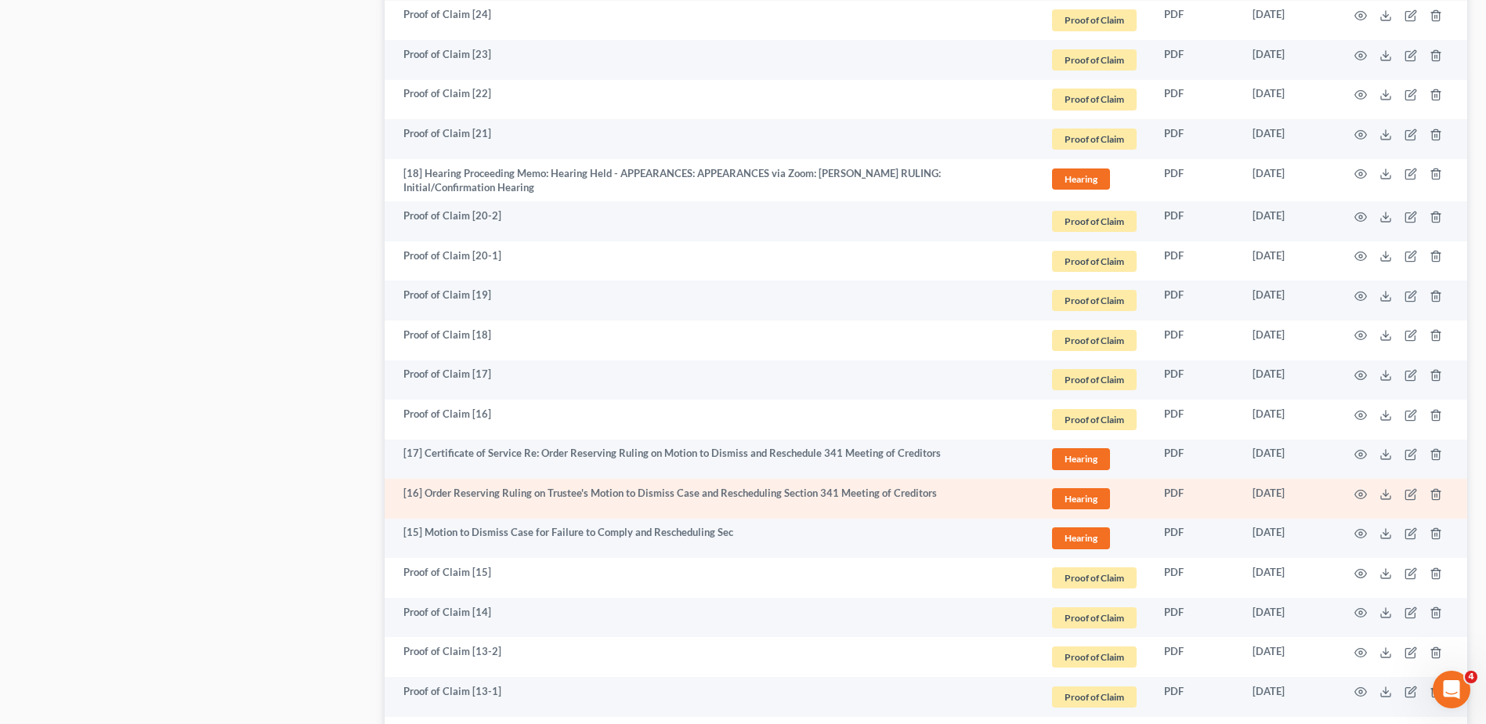
scroll to position [2777, 0]
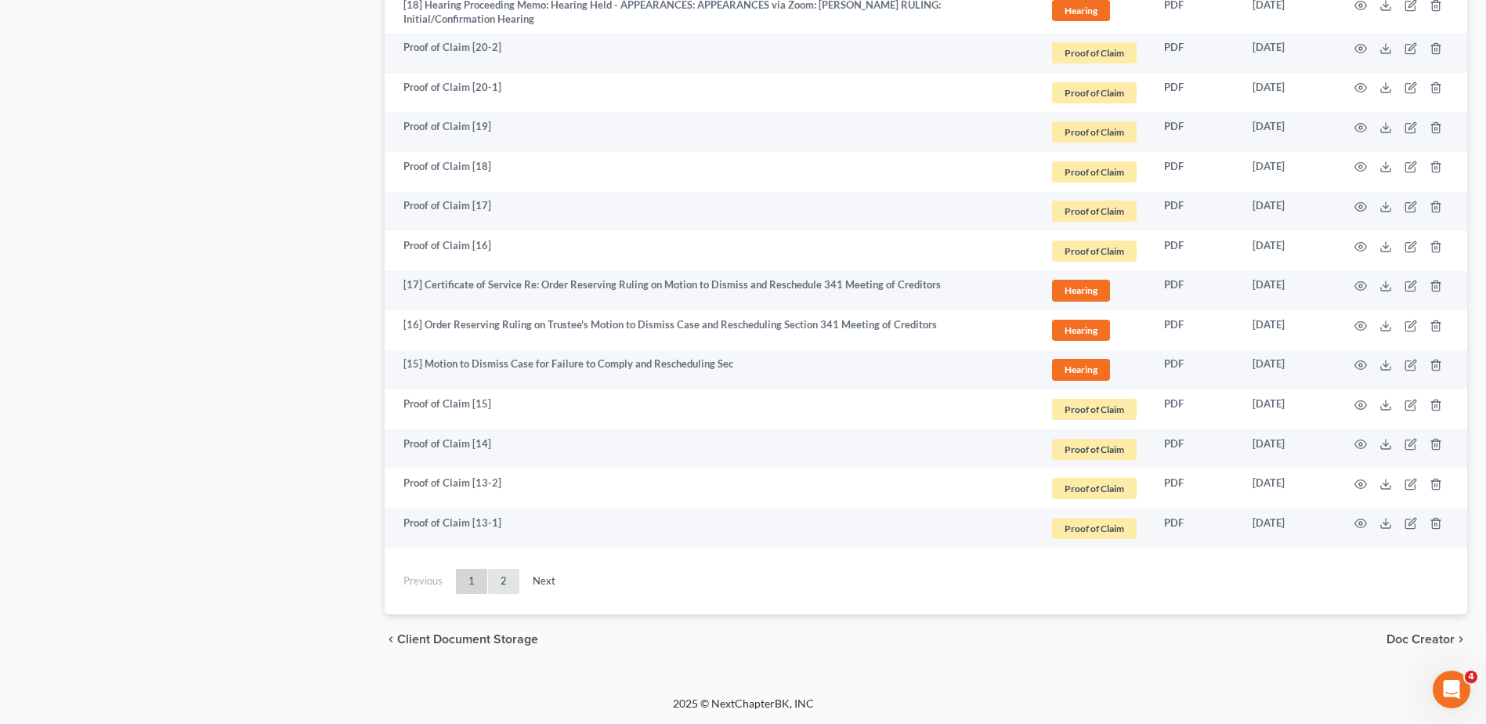
click at [506, 576] on link "2" at bounding box center [503, 581] width 31 height 25
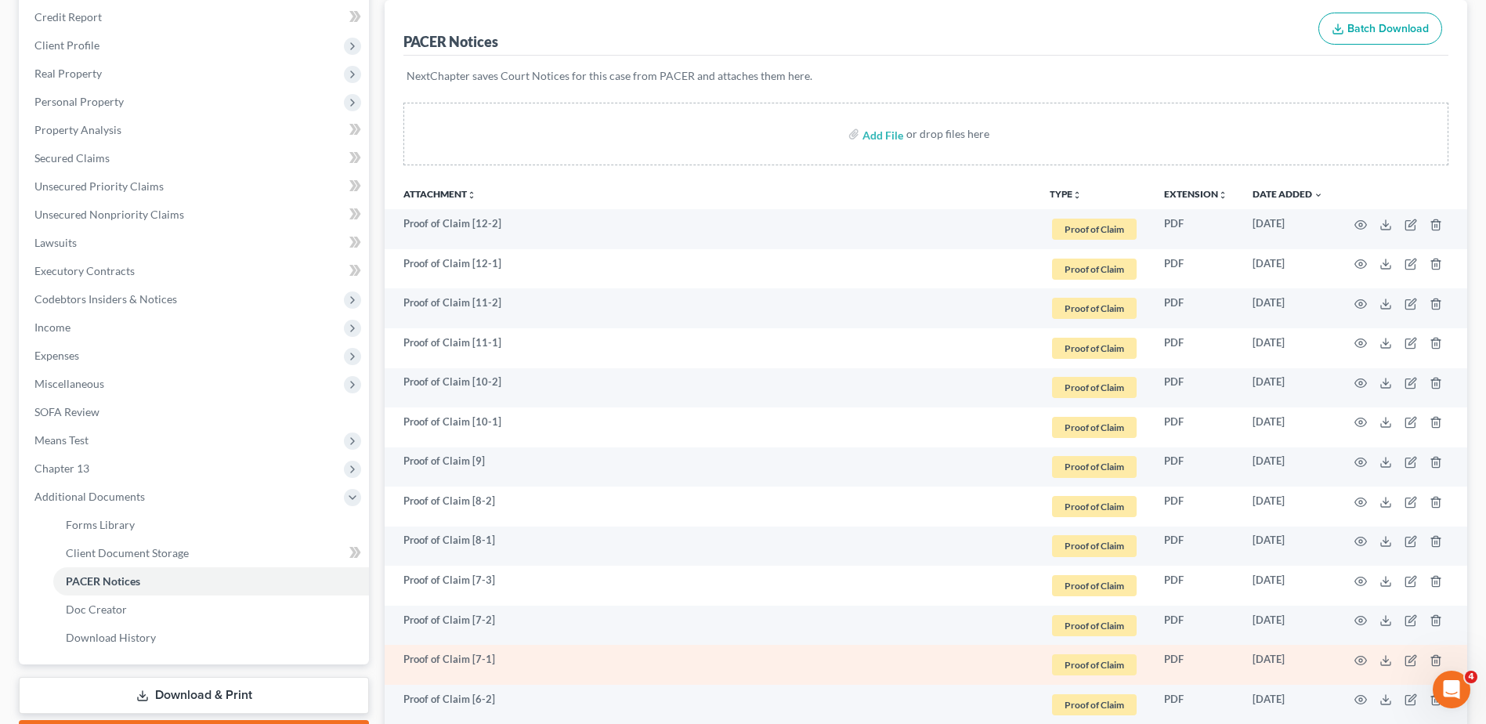
scroll to position [0, 0]
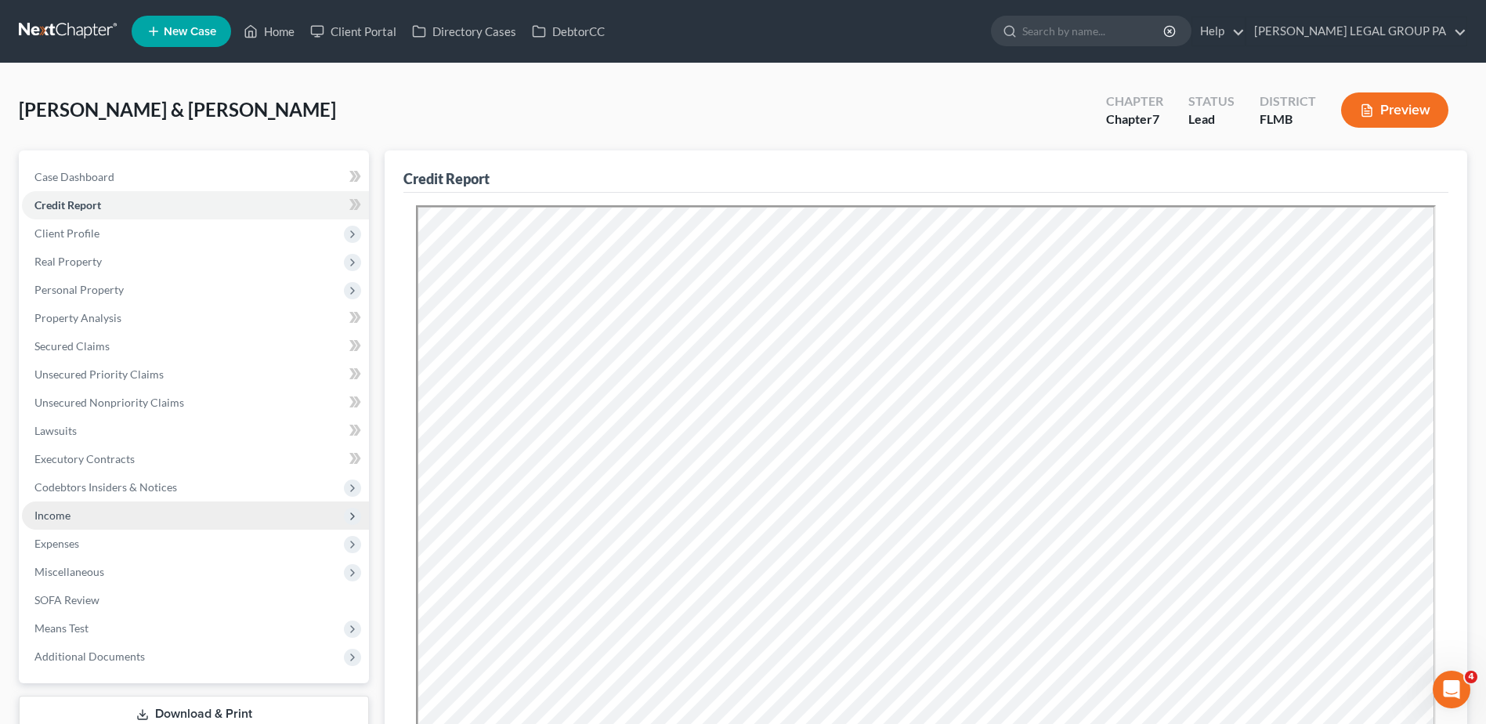
click at [56, 514] on span "Income" at bounding box center [52, 514] width 36 height 13
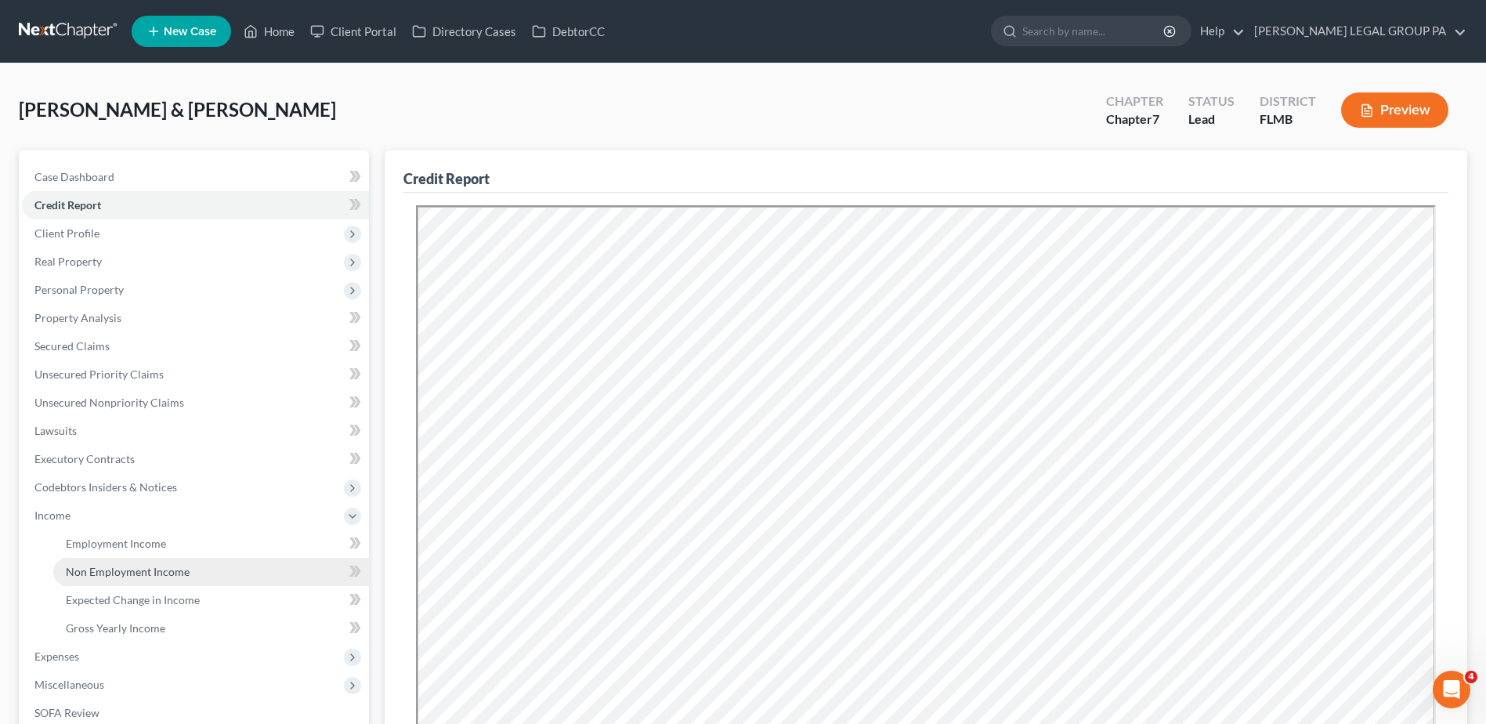
click at [117, 573] on span "Non Employment Income" at bounding box center [128, 571] width 124 height 13
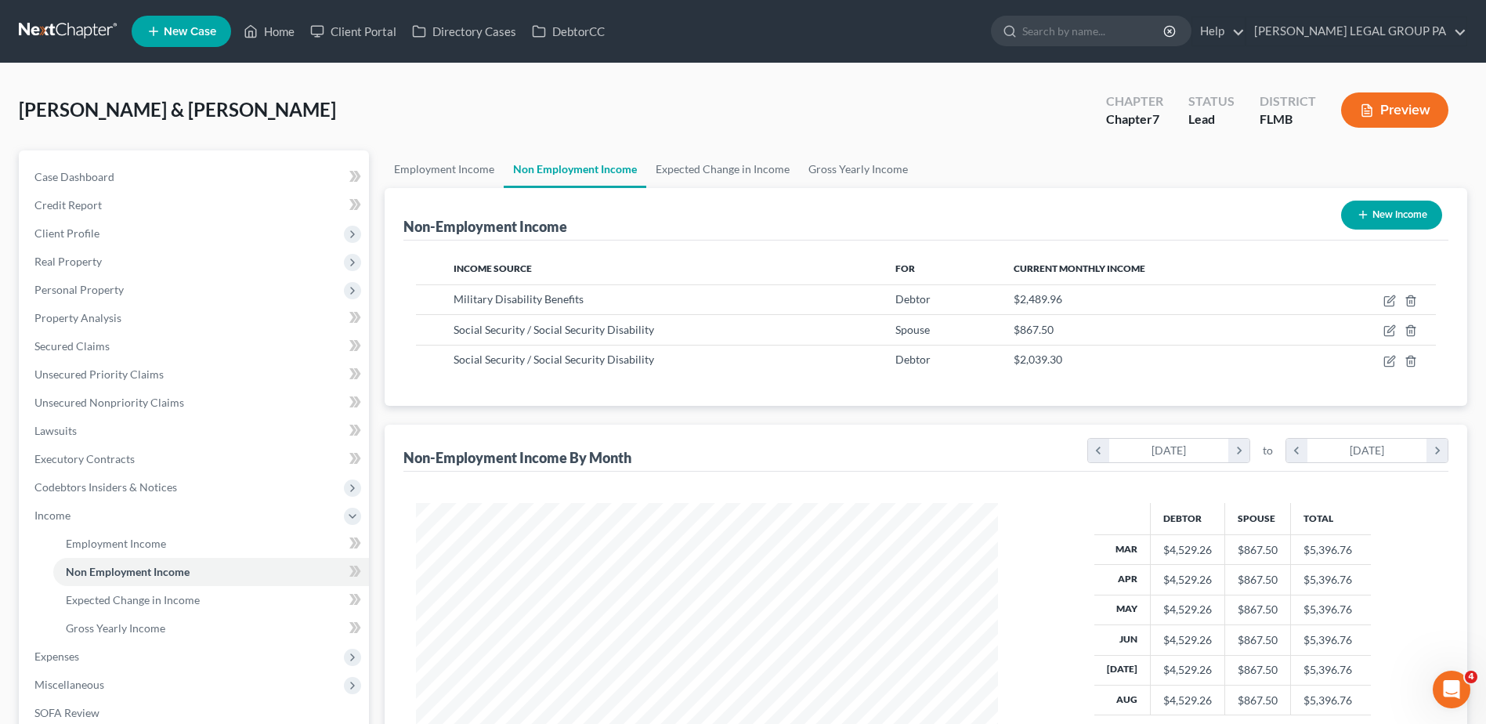
scroll to position [291, 613]
click at [101, 545] on span "Employment Income" at bounding box center [116, 543] width 100 height 13
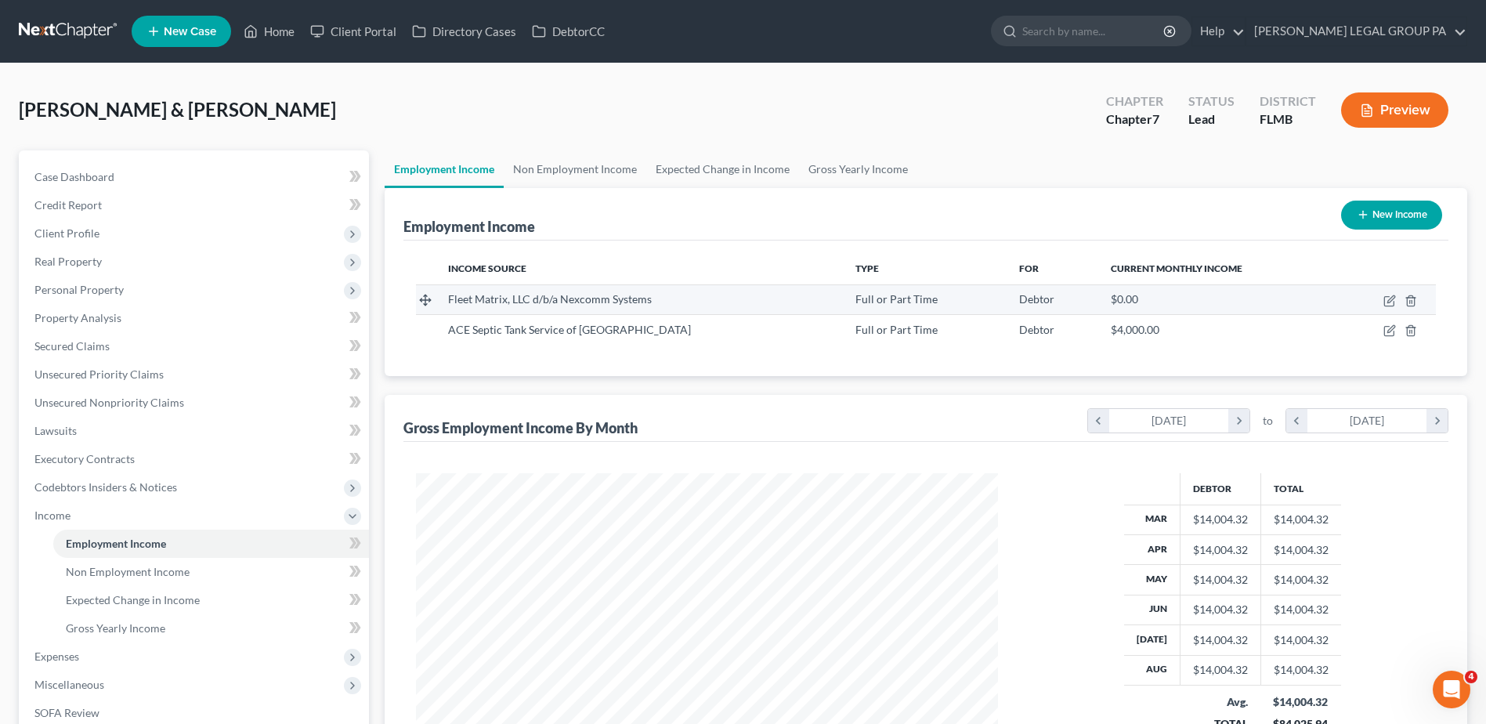
scroll to position [291, 613]
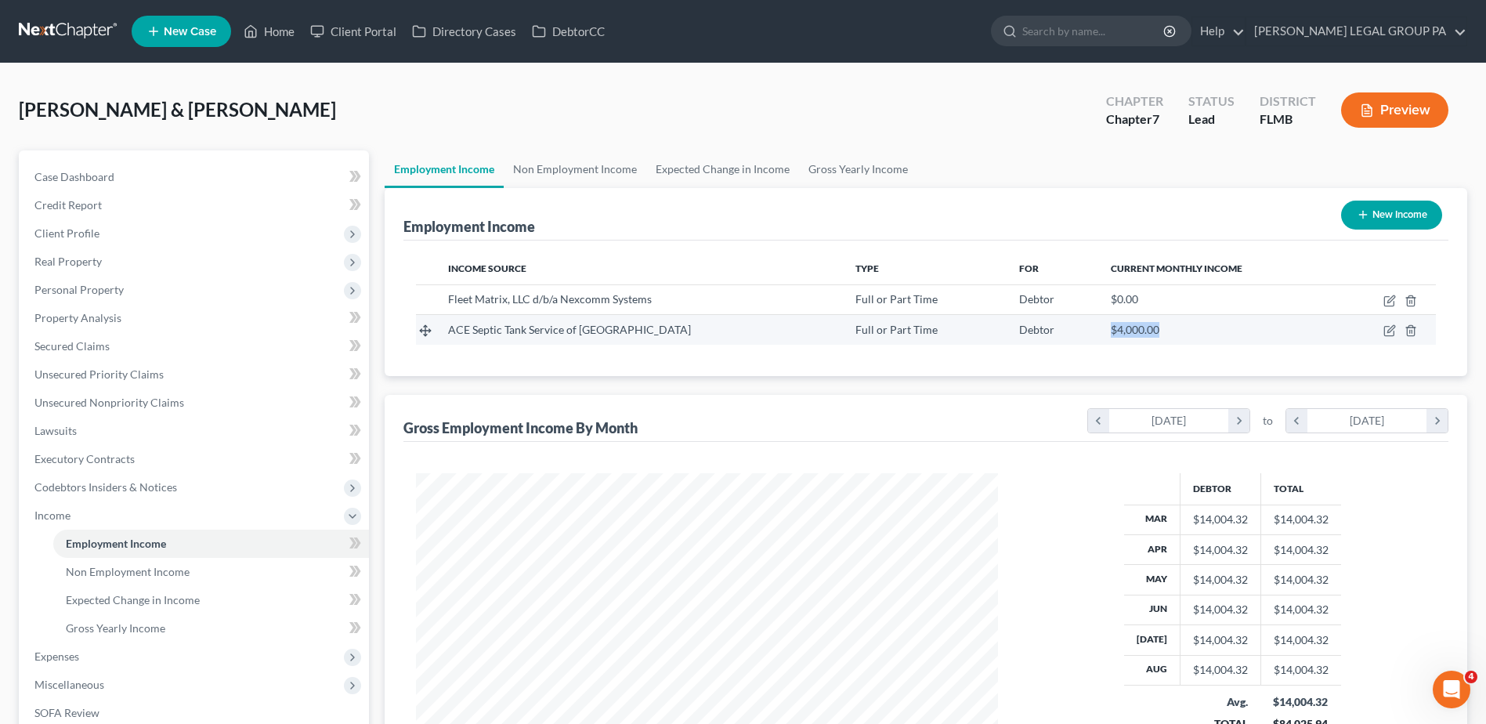
drag, startPoint x: 1159, startPoint y: 333, endPoint x: 1192, endPoint y: 329, distance: 33.1
click at [1189, 331] on td "$4,000.00" at bounding box center [1217, 330] width 239 height 30
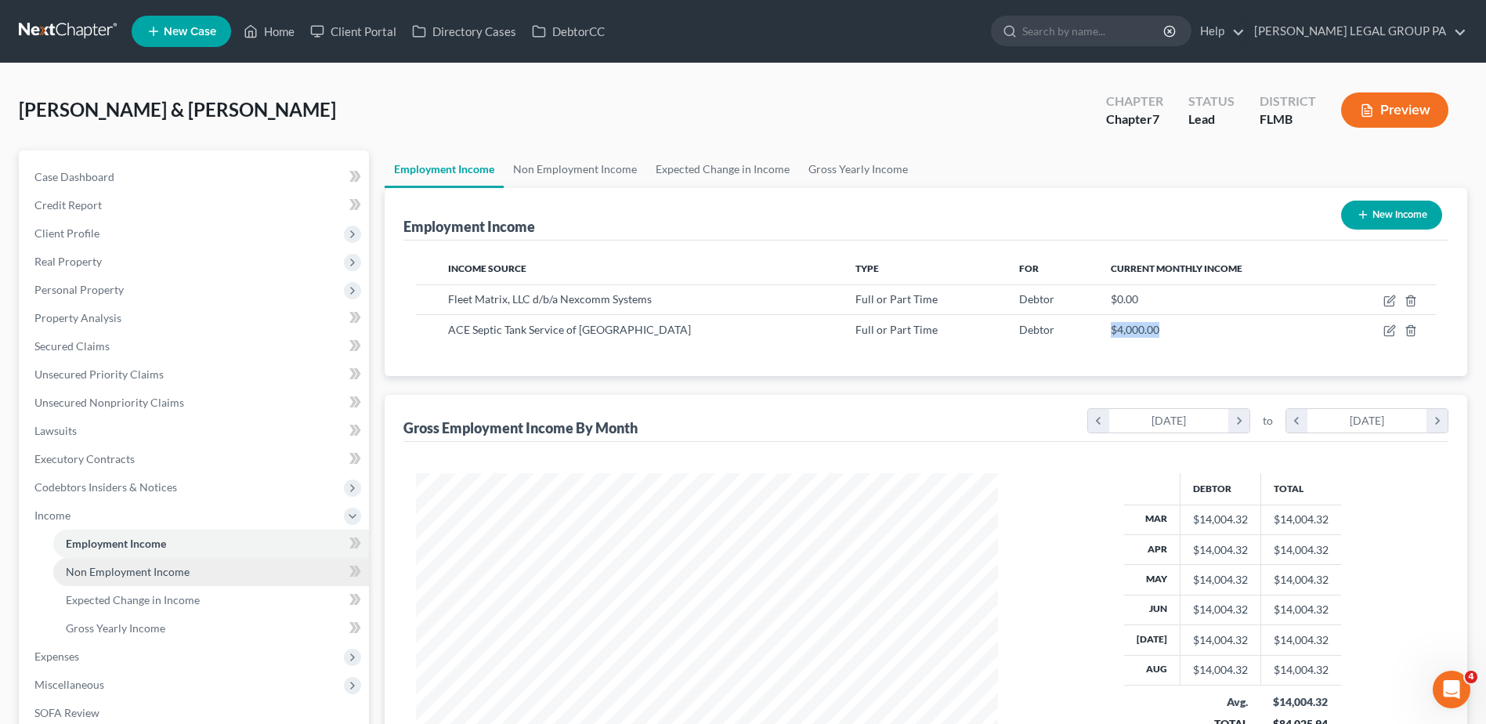
click at [131, 576] on span "Non Employment Income" at bounding box center [128, 571] width 124 height 13
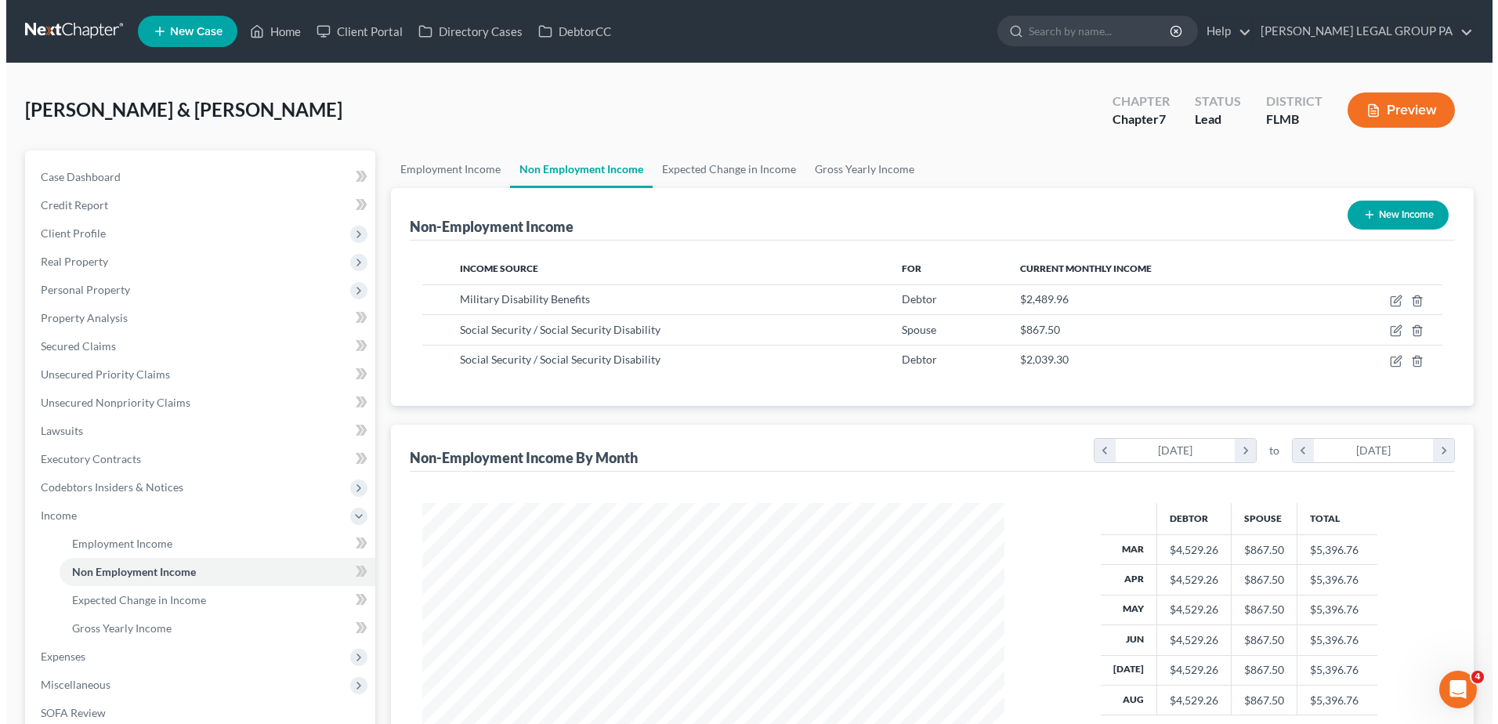
scroll to position [291, 613]
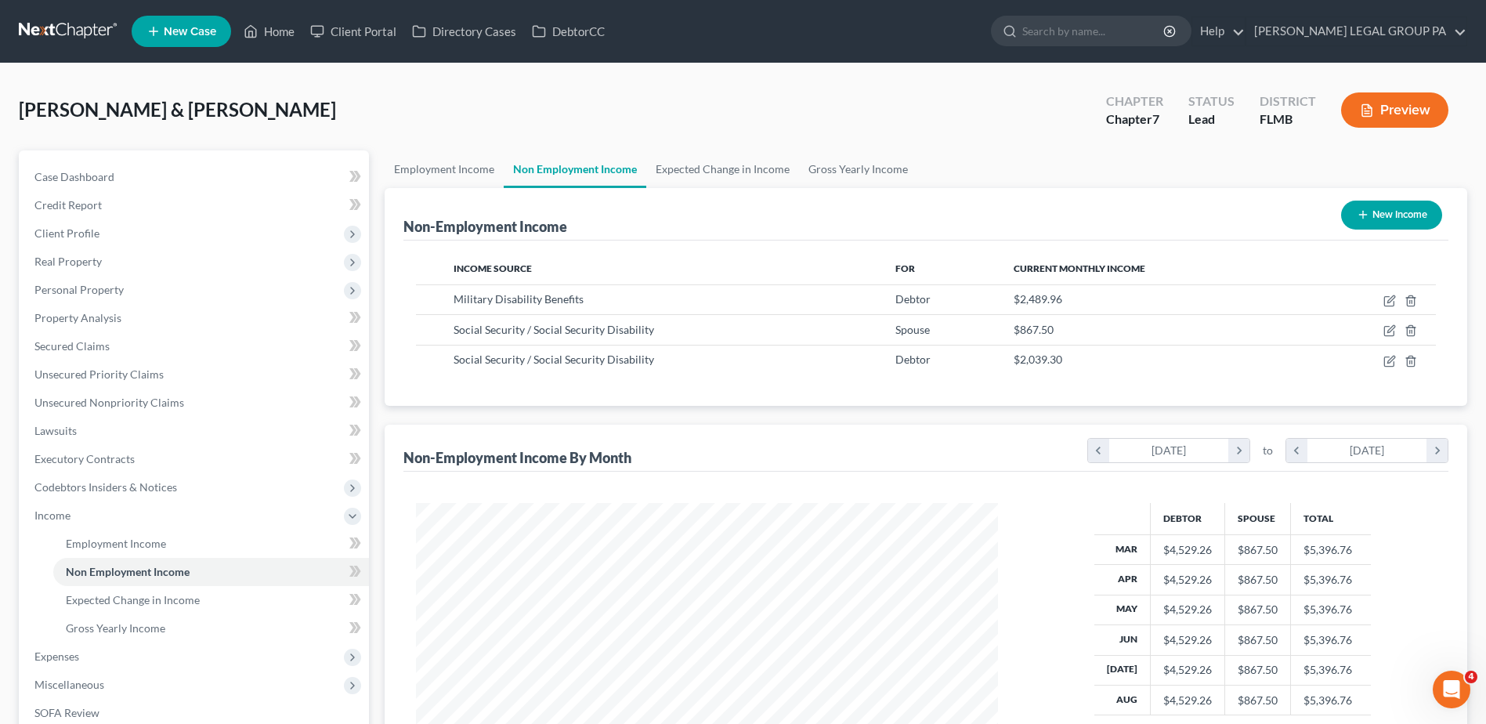
click at [1394, 99] on button "Preview" at bounding box center [1394, 109] width 107 height 35
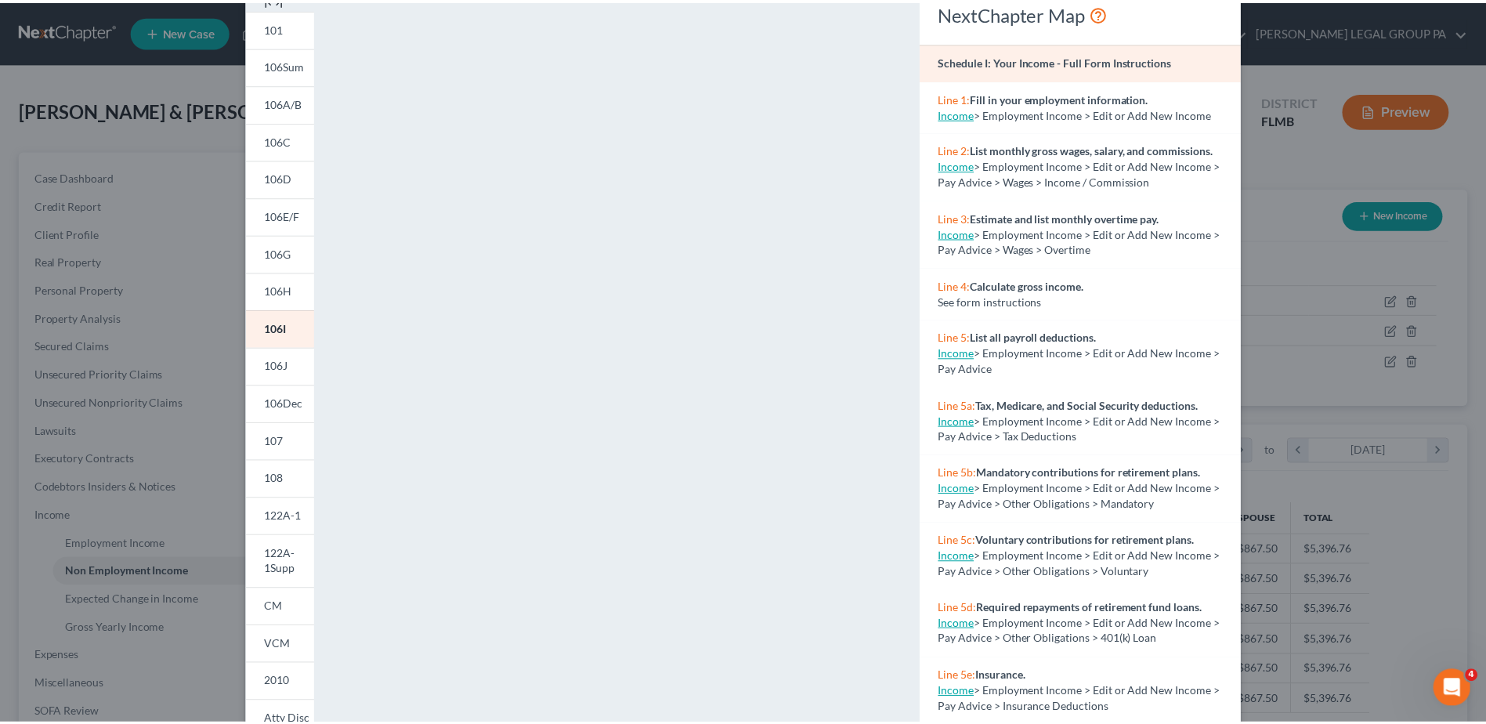
scroll to position [157, 0]
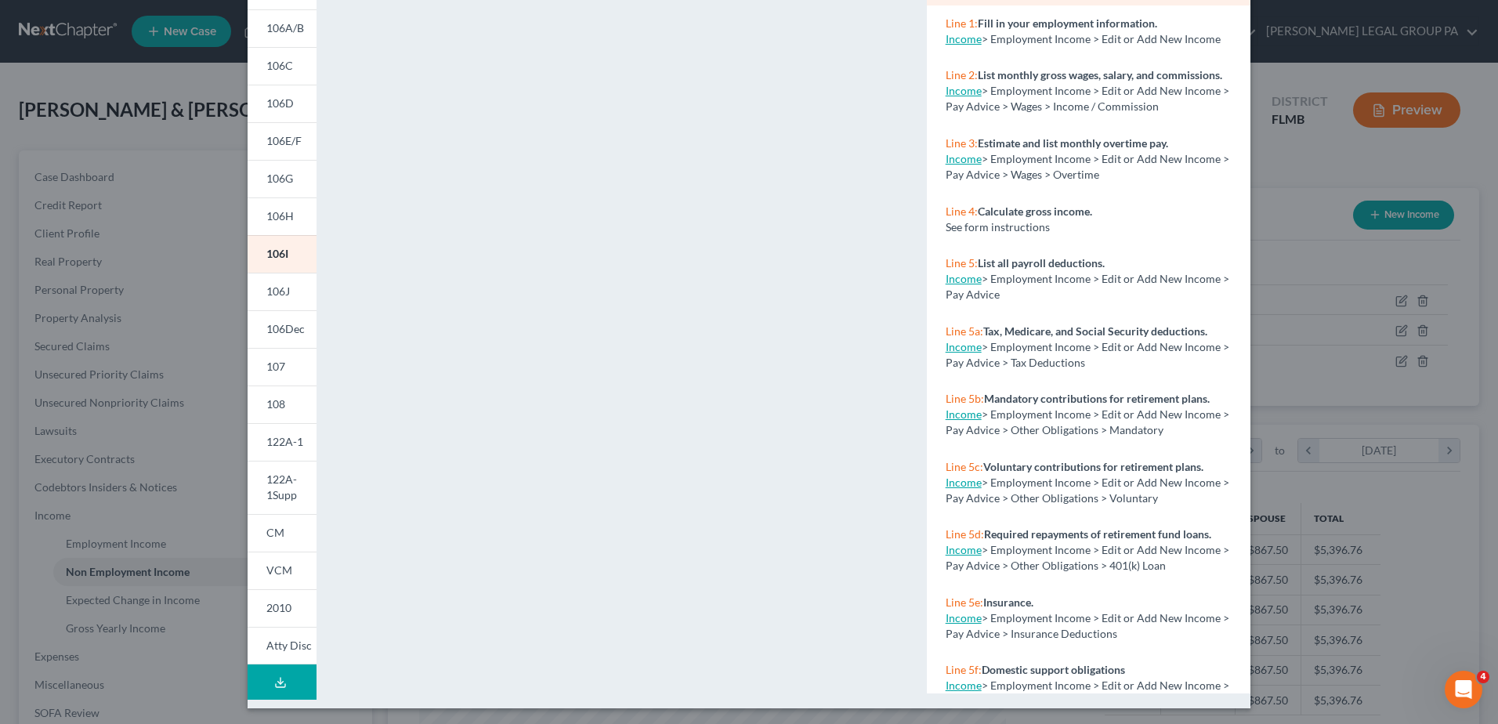
click at [1383, 45] on div "Petition Preview Schedule I: Your Income × 101 106Sum 106A/B 106C 106D 106E/F 1…" at bounding box center [749, 362] width 1498 height 724
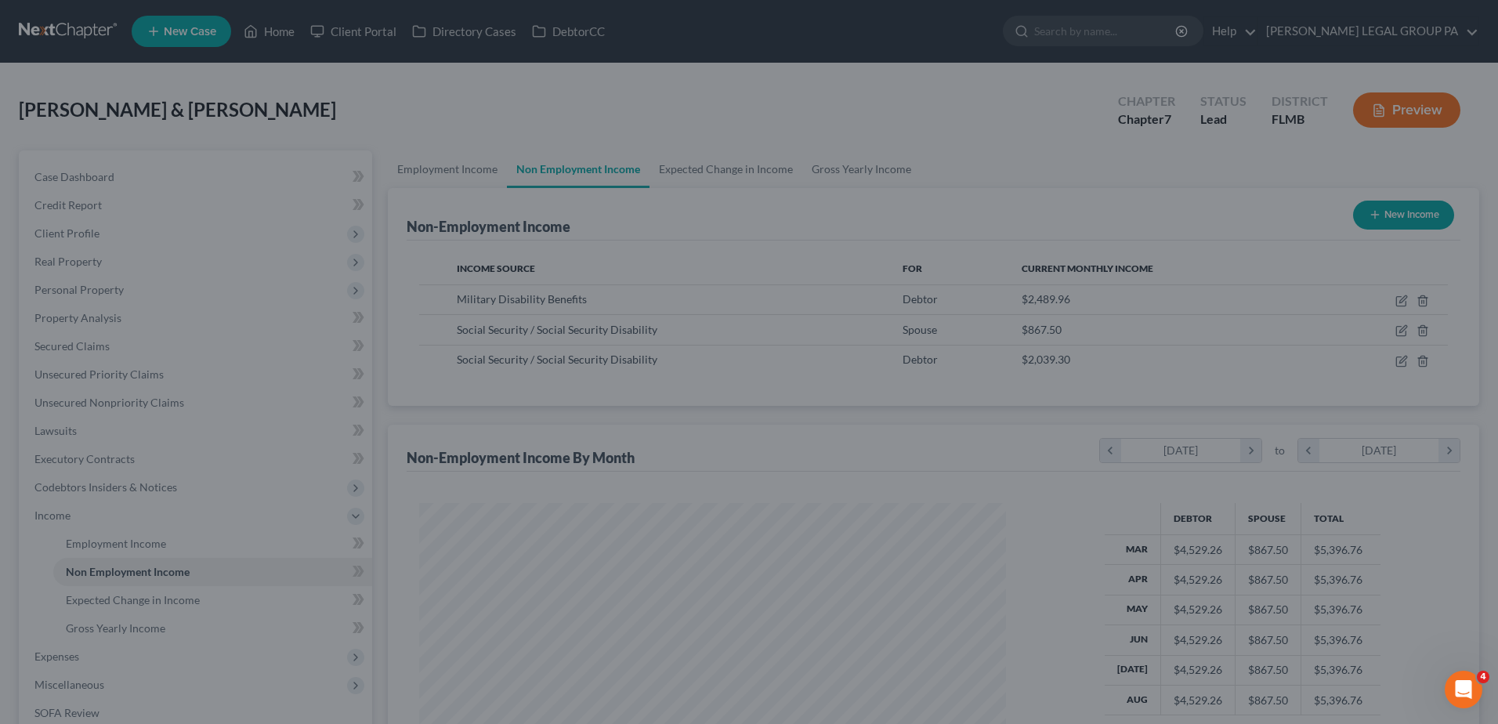
scroll to position [783116, 782793]
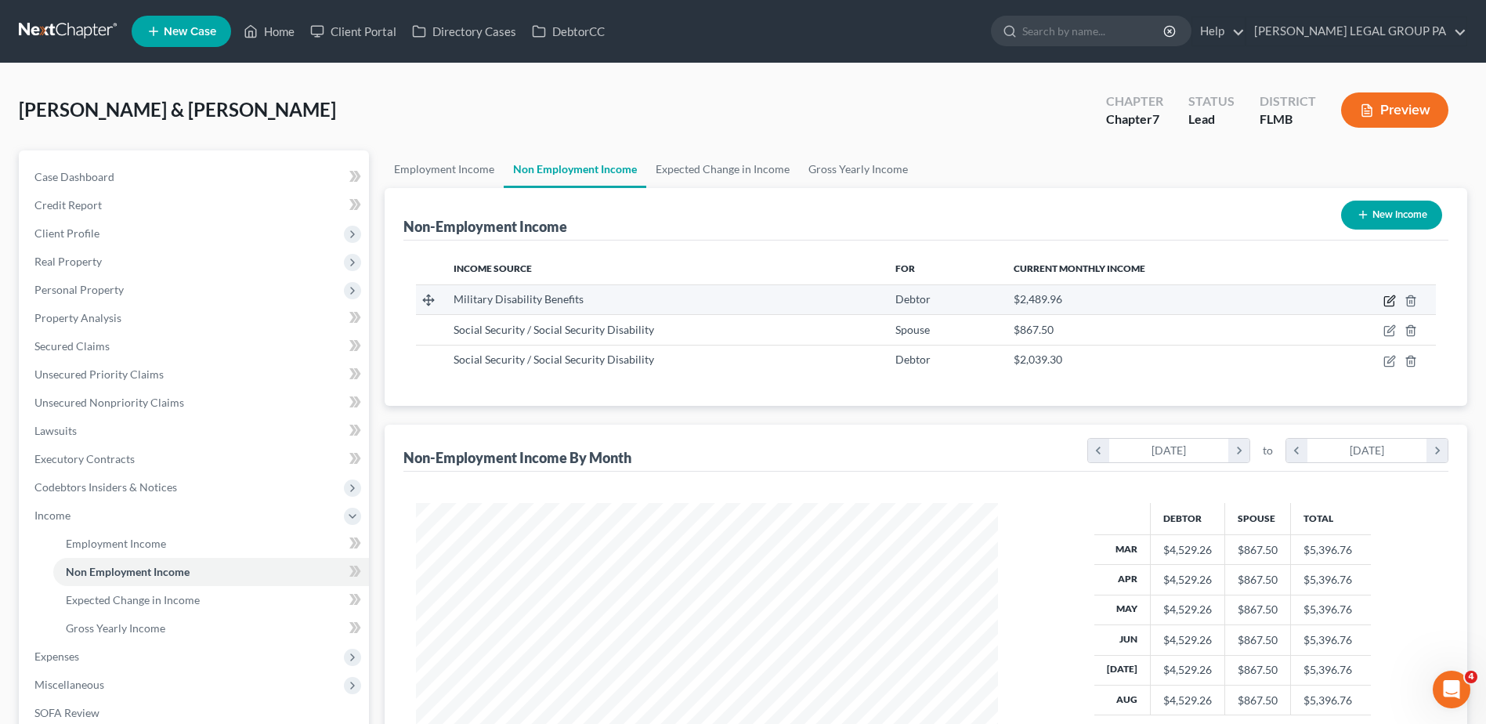
click at [1384, 298] on icon "button" at bounding box center [1388, 301] width 9 height 9
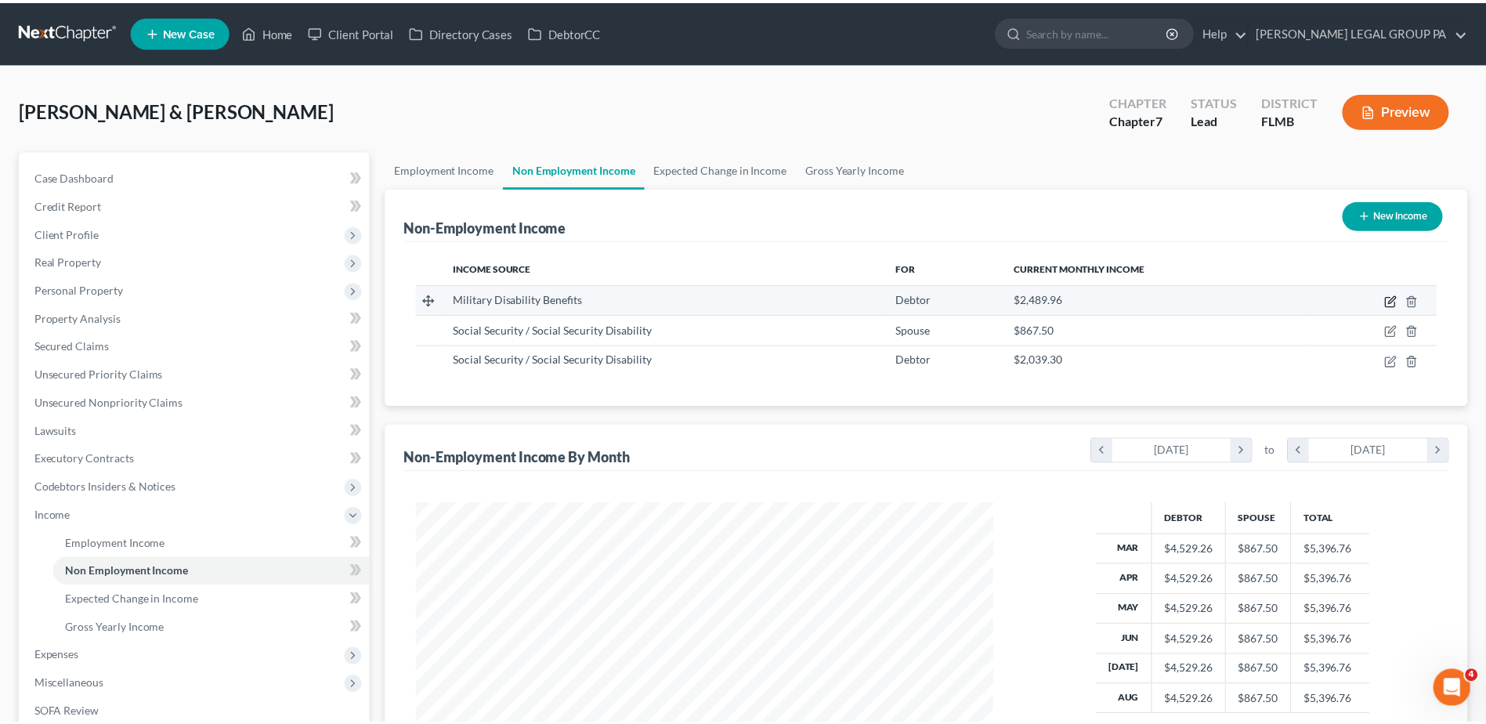
scroll to position [293, 619]
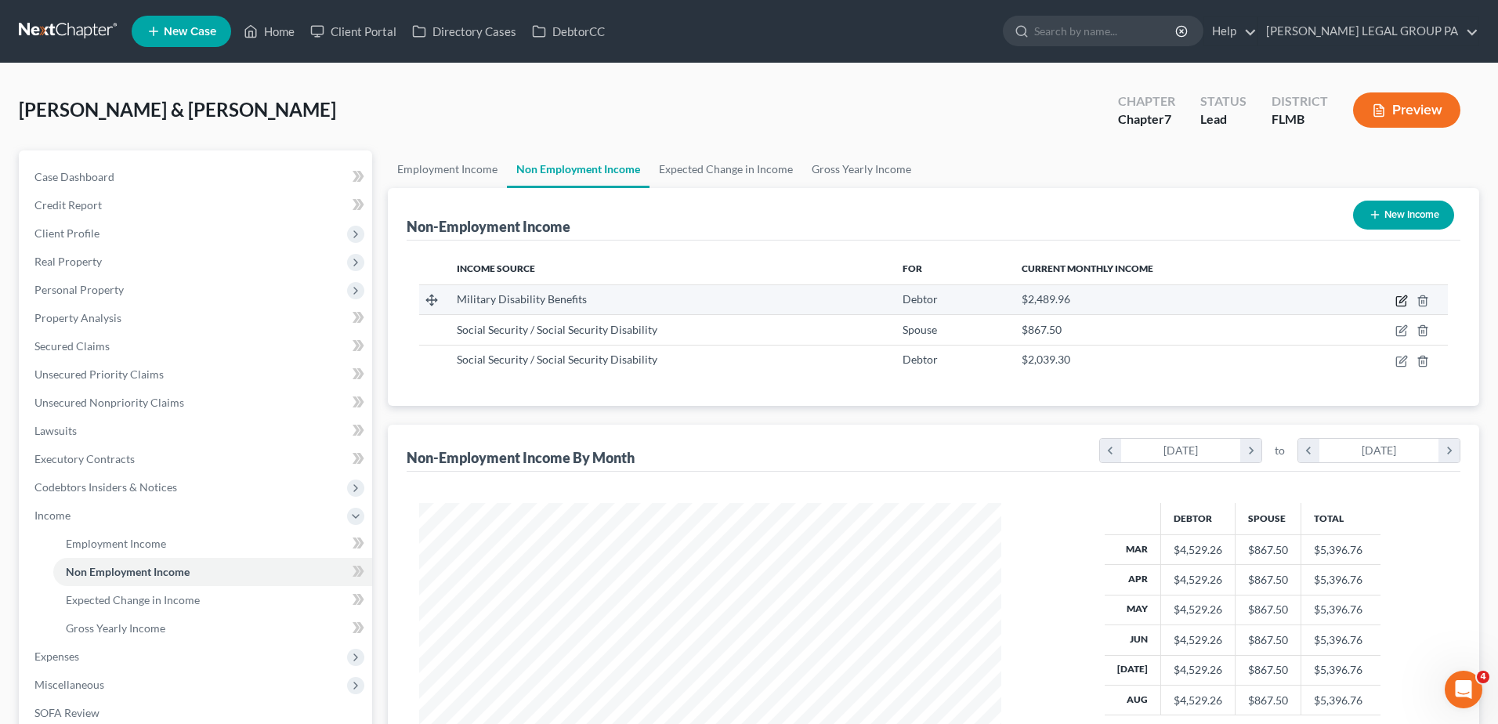
select select "12"
select select "0"
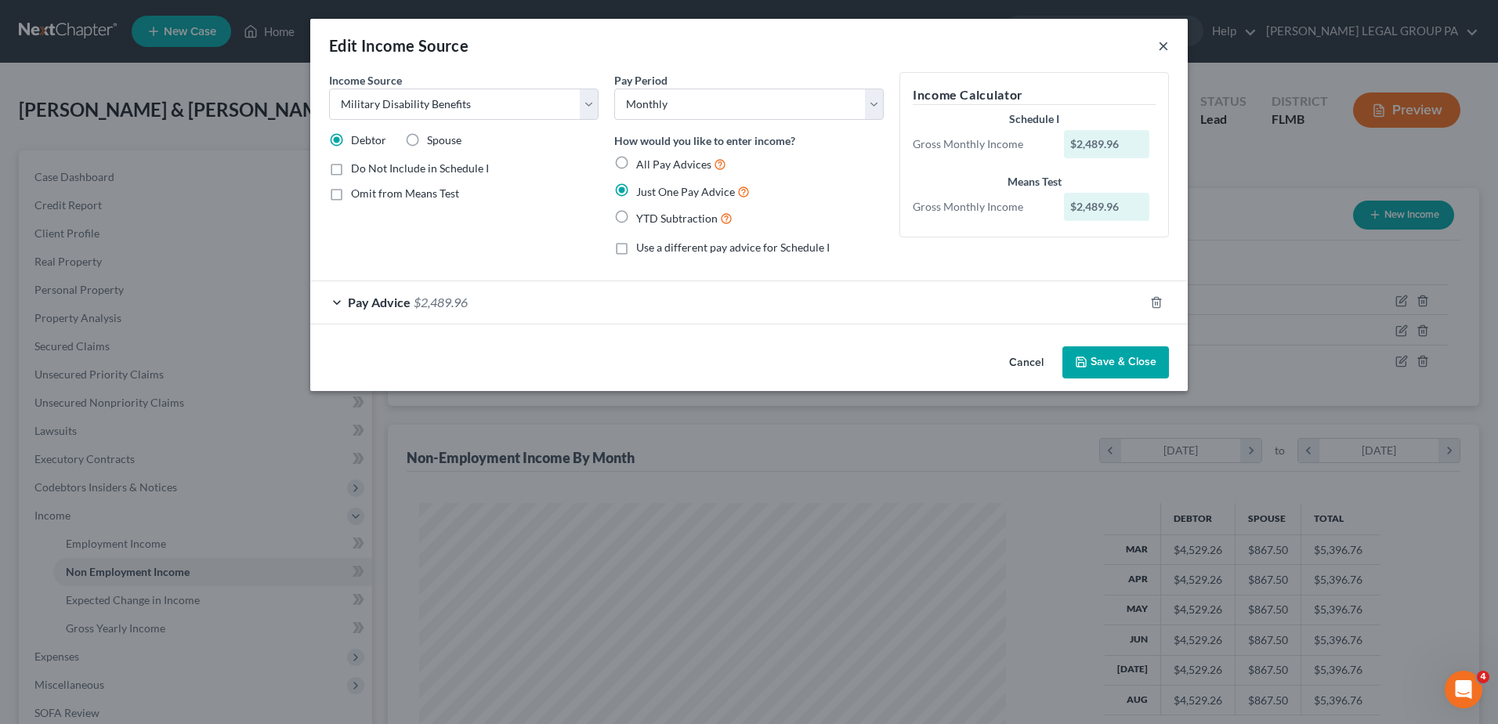
click at [1166, 45] on button "×" at bounding box center [1163, 45] width 11 height 19
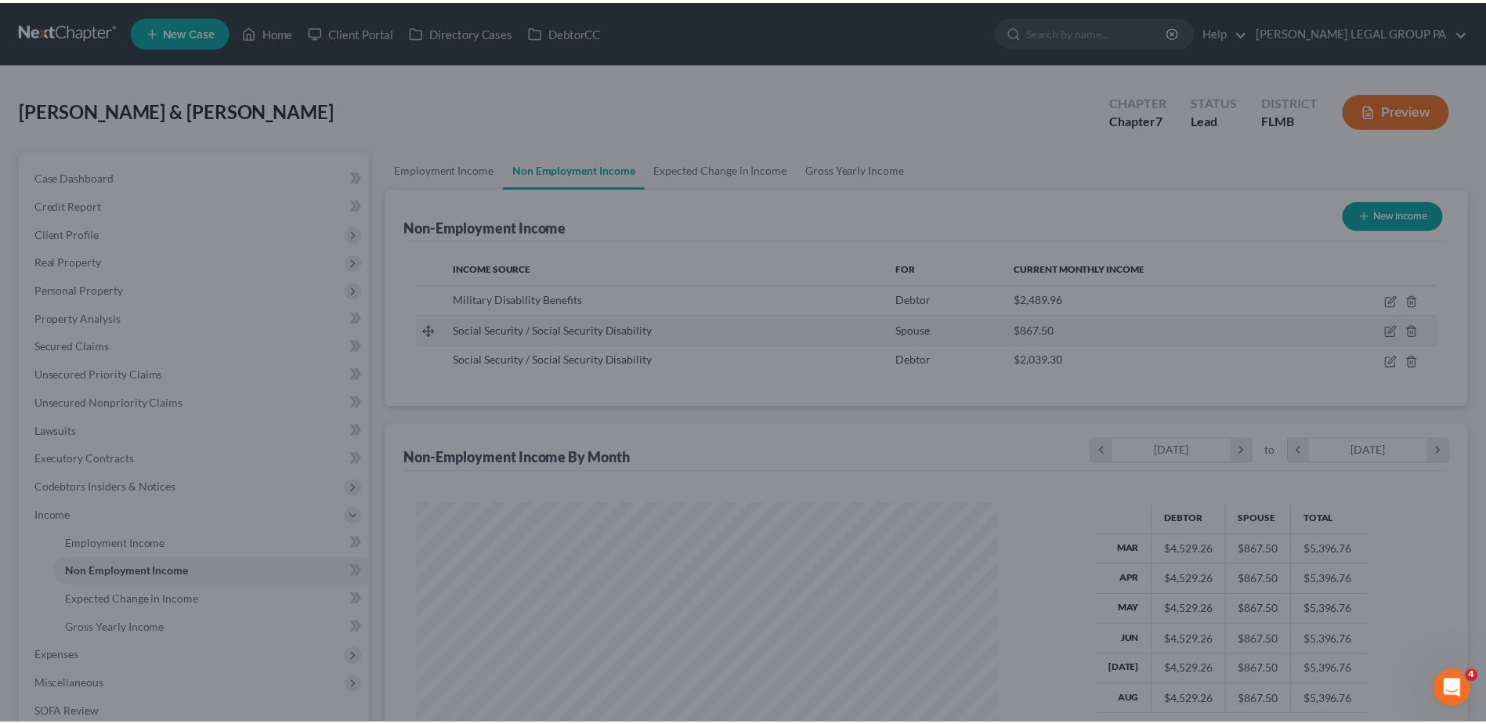
scroll to position [291, 613]
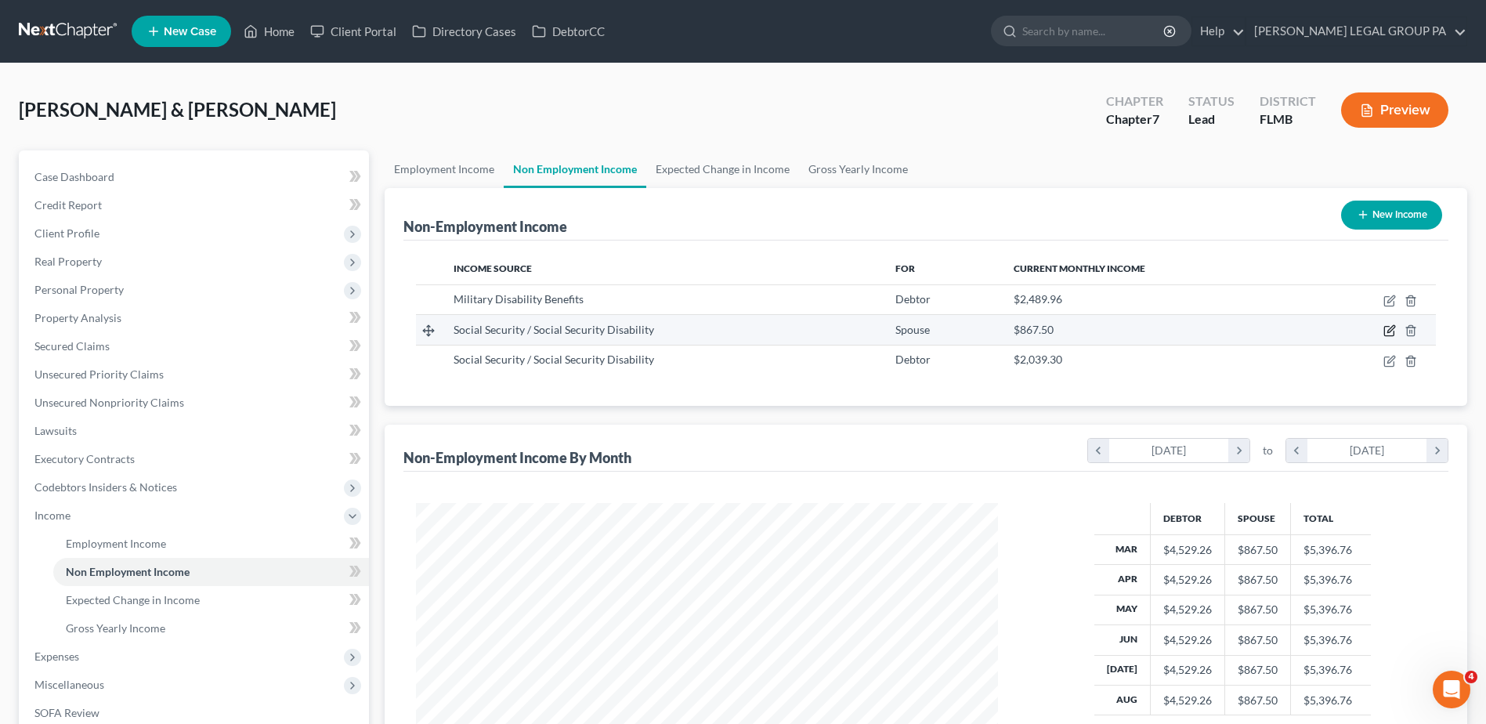
click at [1389, 334] on icon "button" at bounding box center [1389, 330] width 13 height 13
select select "4"
select select "0"
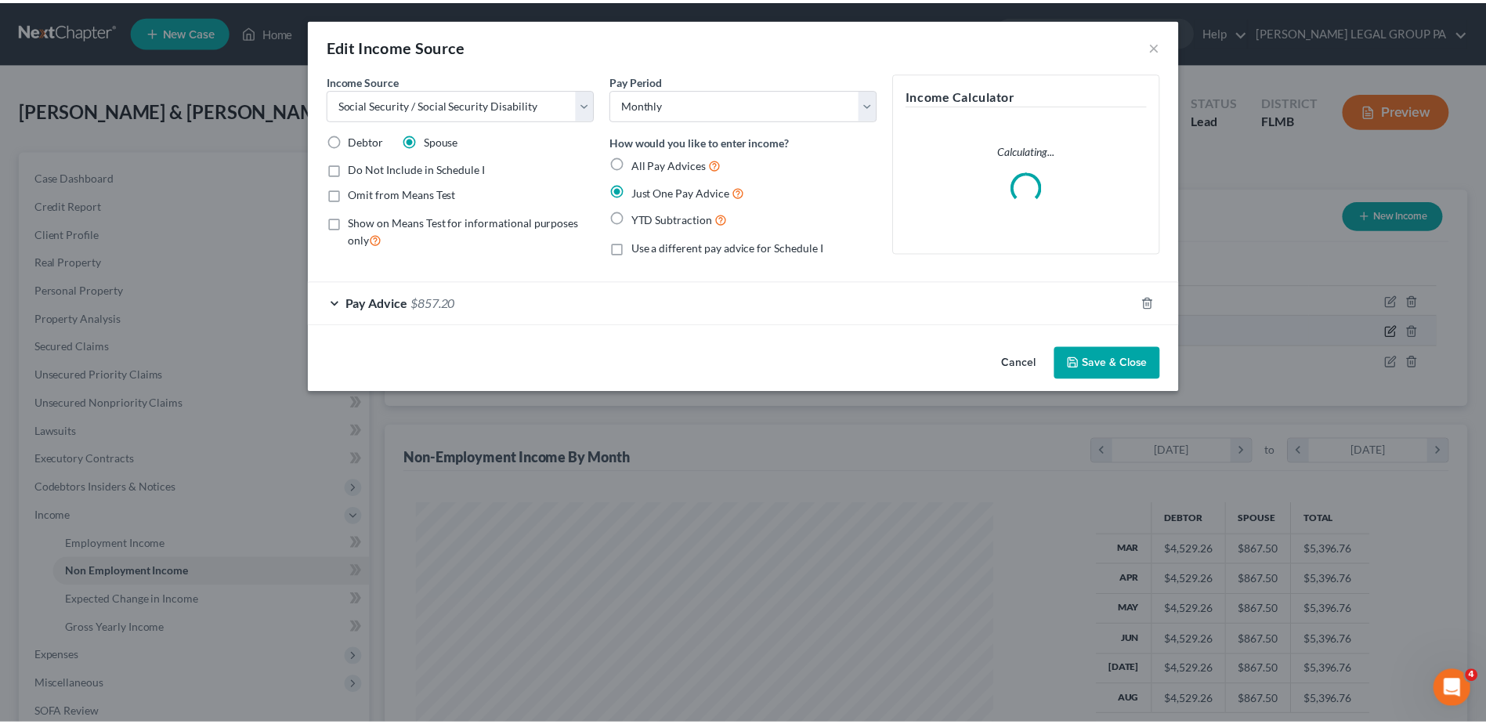
scroll to position [293, 619]
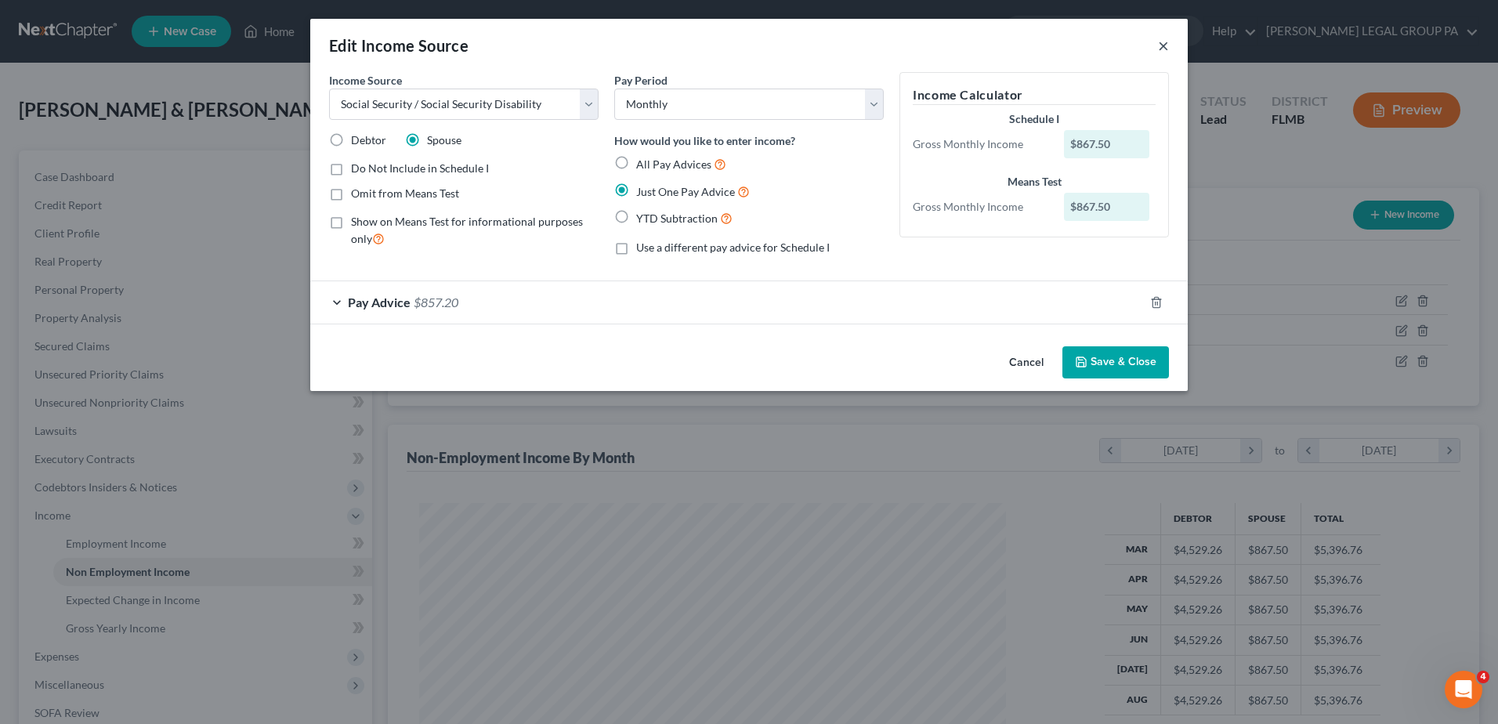
click at [1160, 42] on button "×" at bounding box center [1163, 45] width 11 height 19
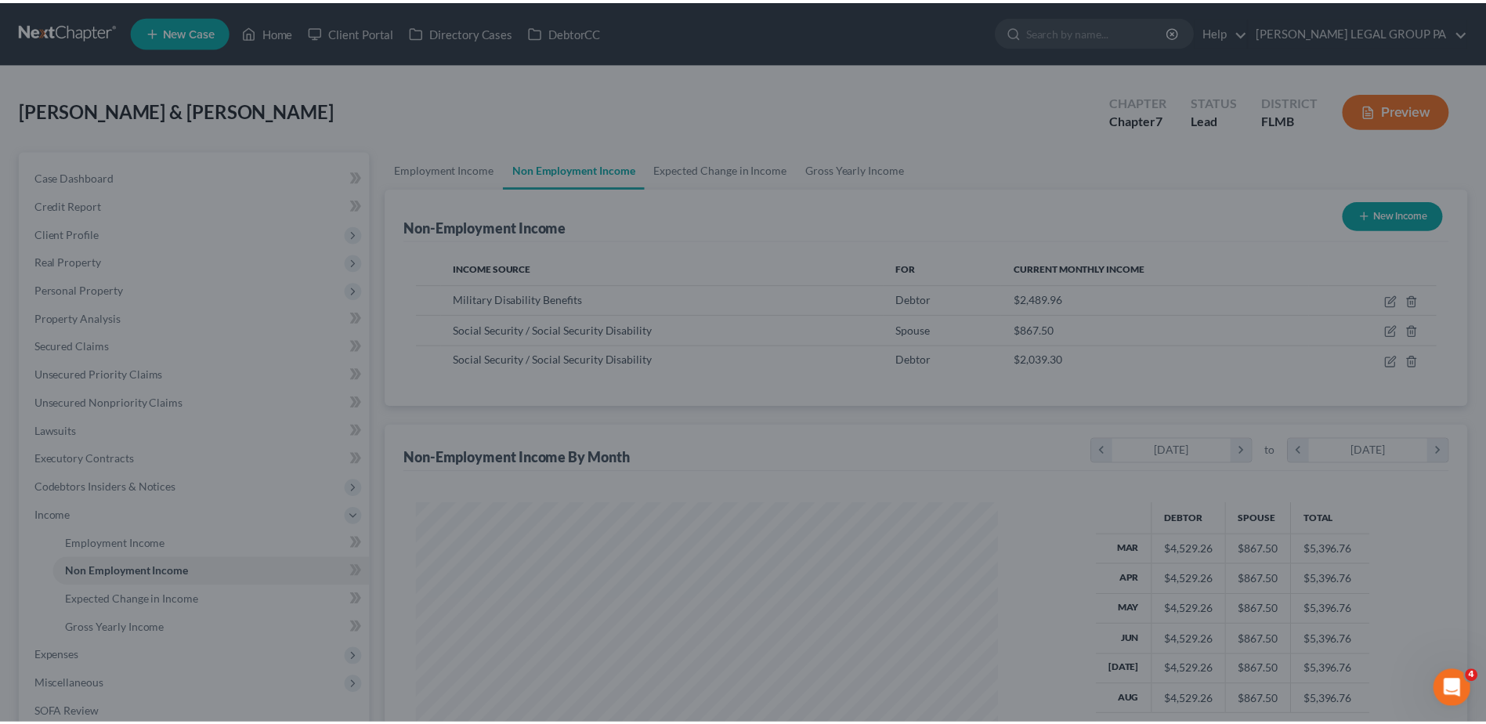
scroll to position [291, 613]
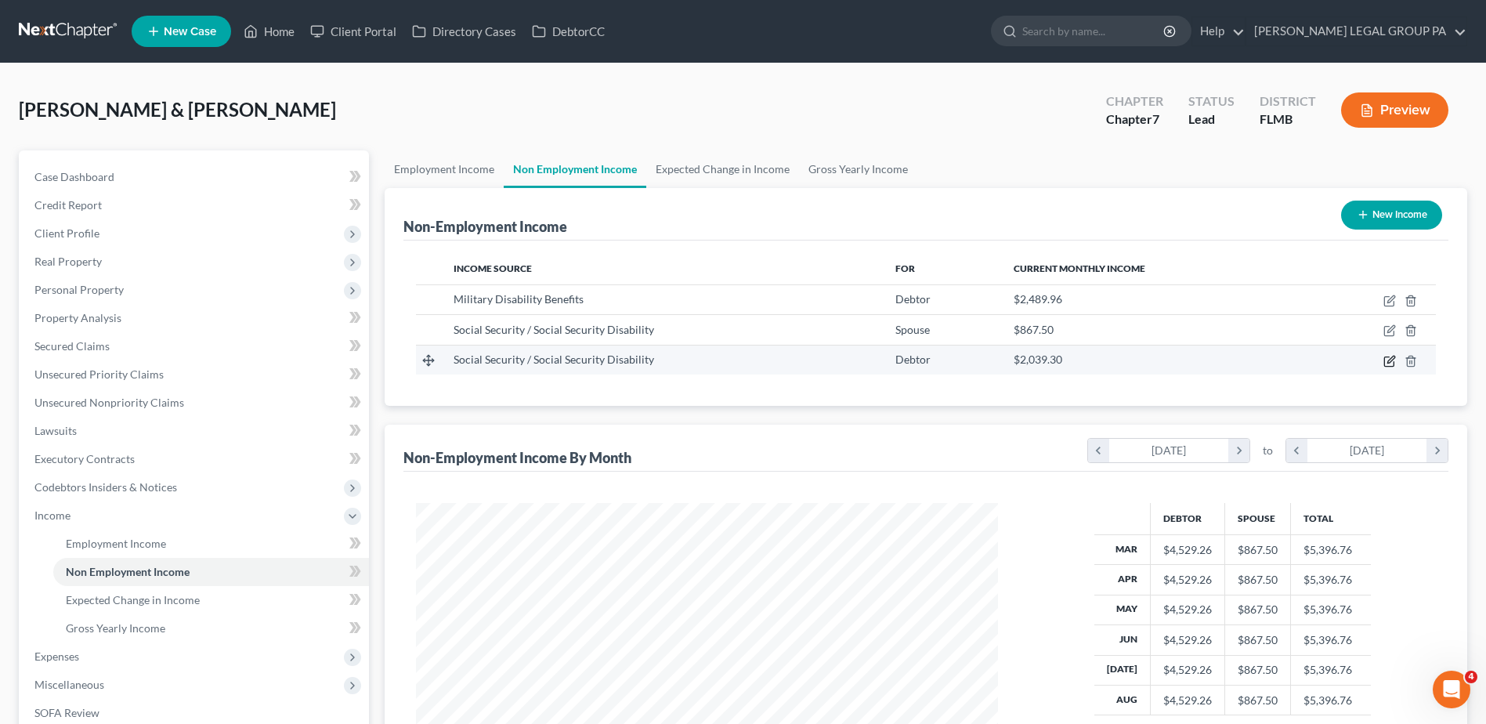
click at [1391, 364] on icon "button" at bounding box center [1389, 361] width 13 height 13
select select "4"
select select "0"
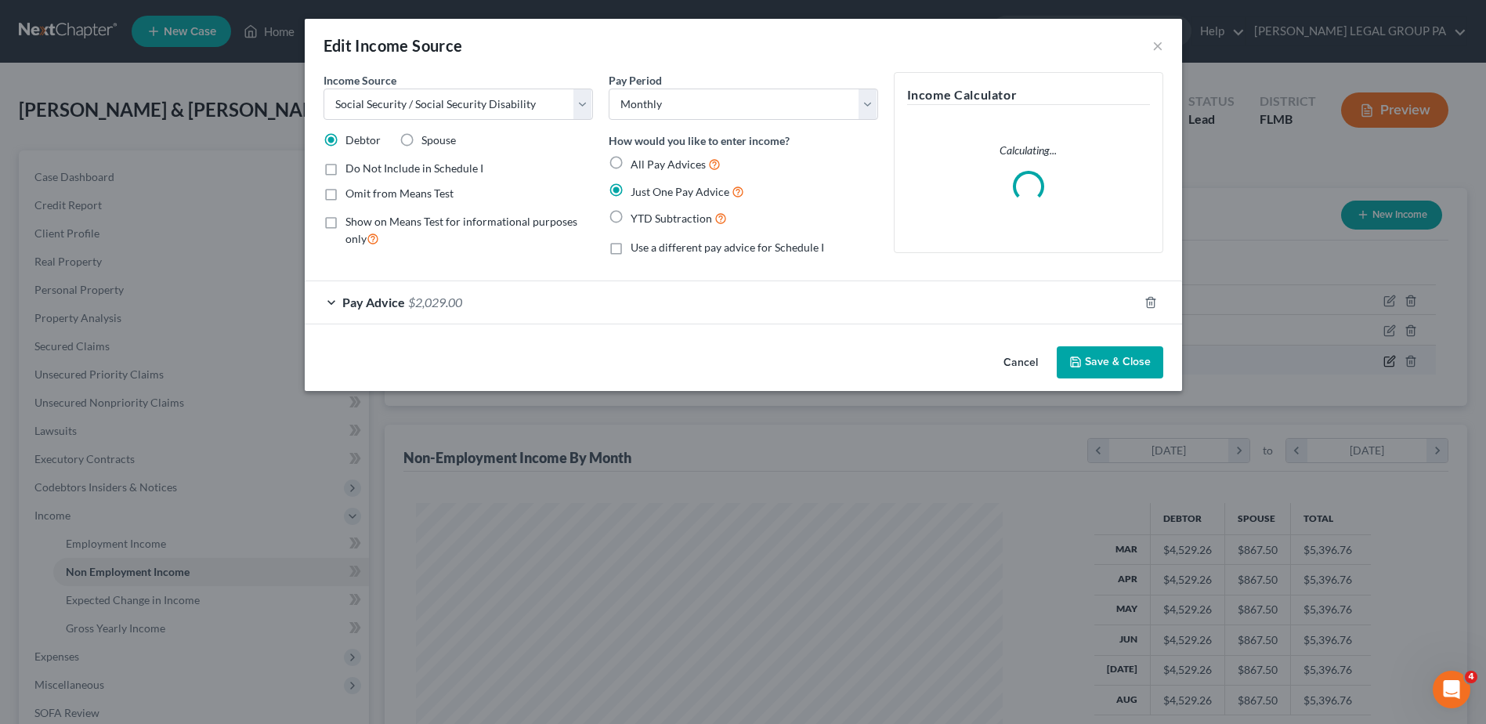
scroll to position [293, 619]
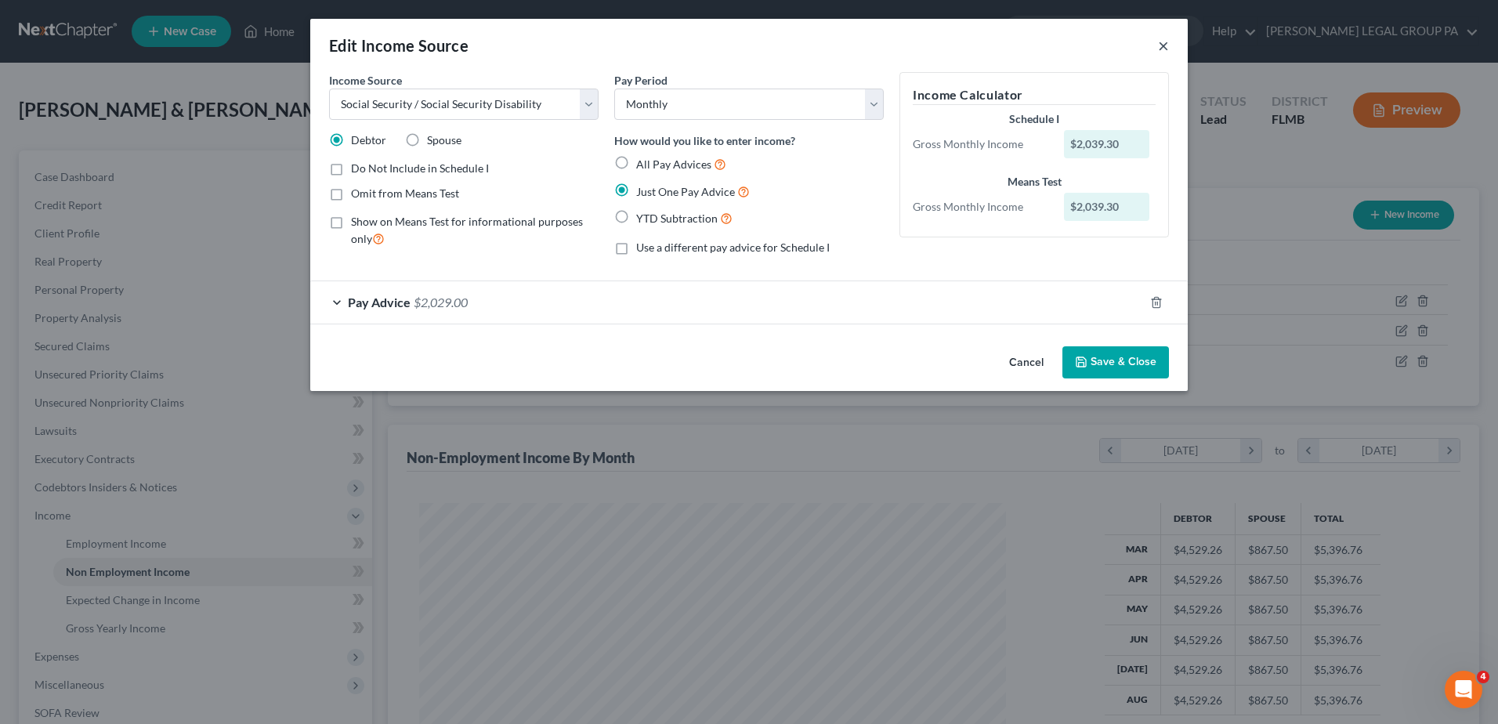
click at [1165, 48] on button "×" at bounding box center [1163, 45] width 11 height 19
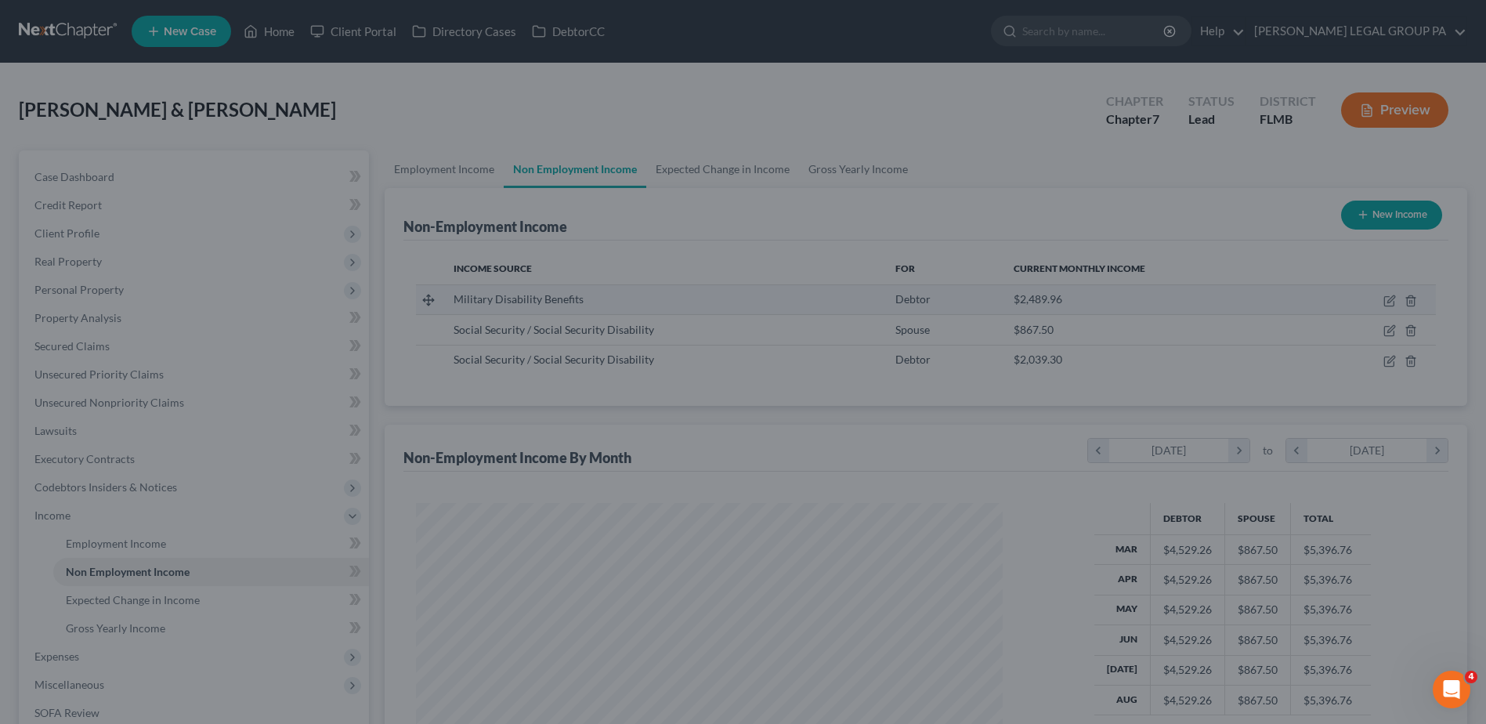
scroll to position [291, 613]
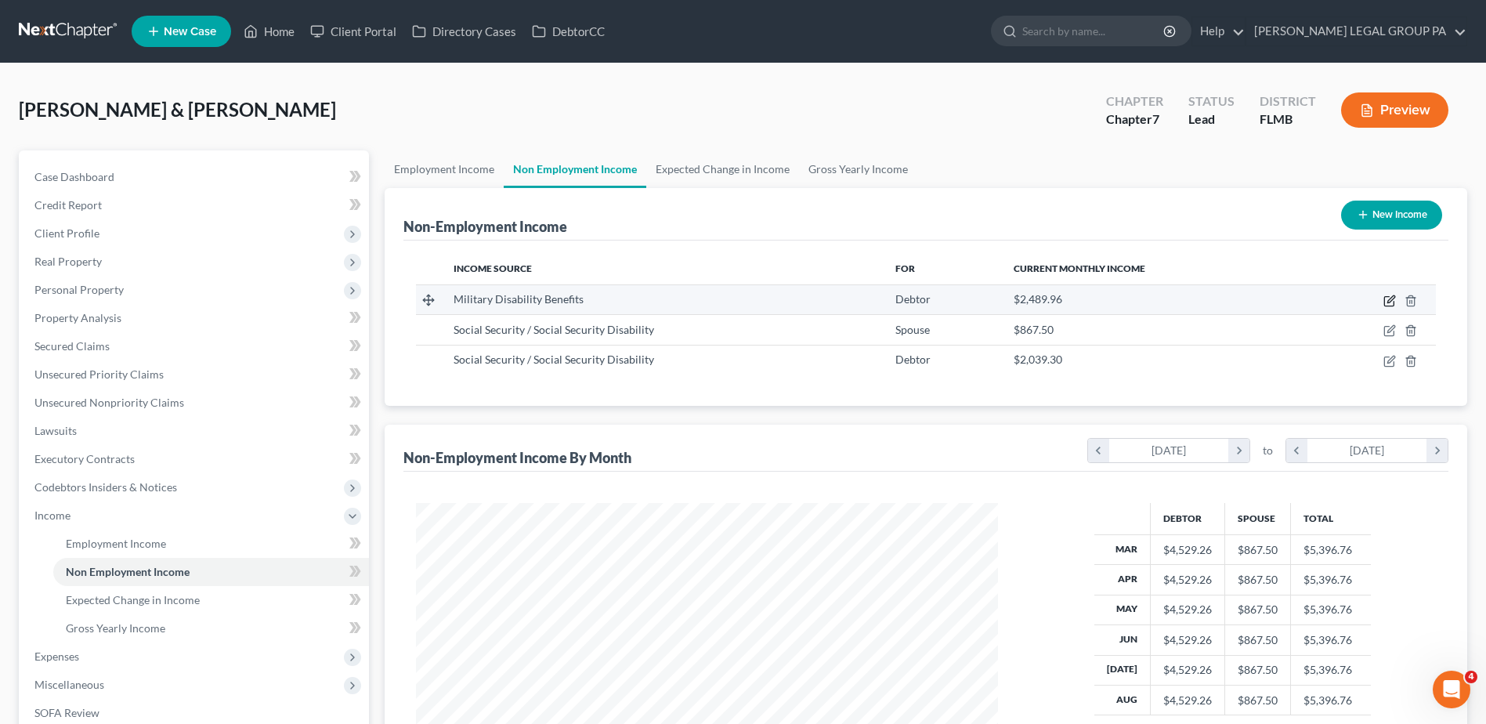
click at [1391, 298] on icon "button" at bounding box center [1390, 298] width 7 height 7
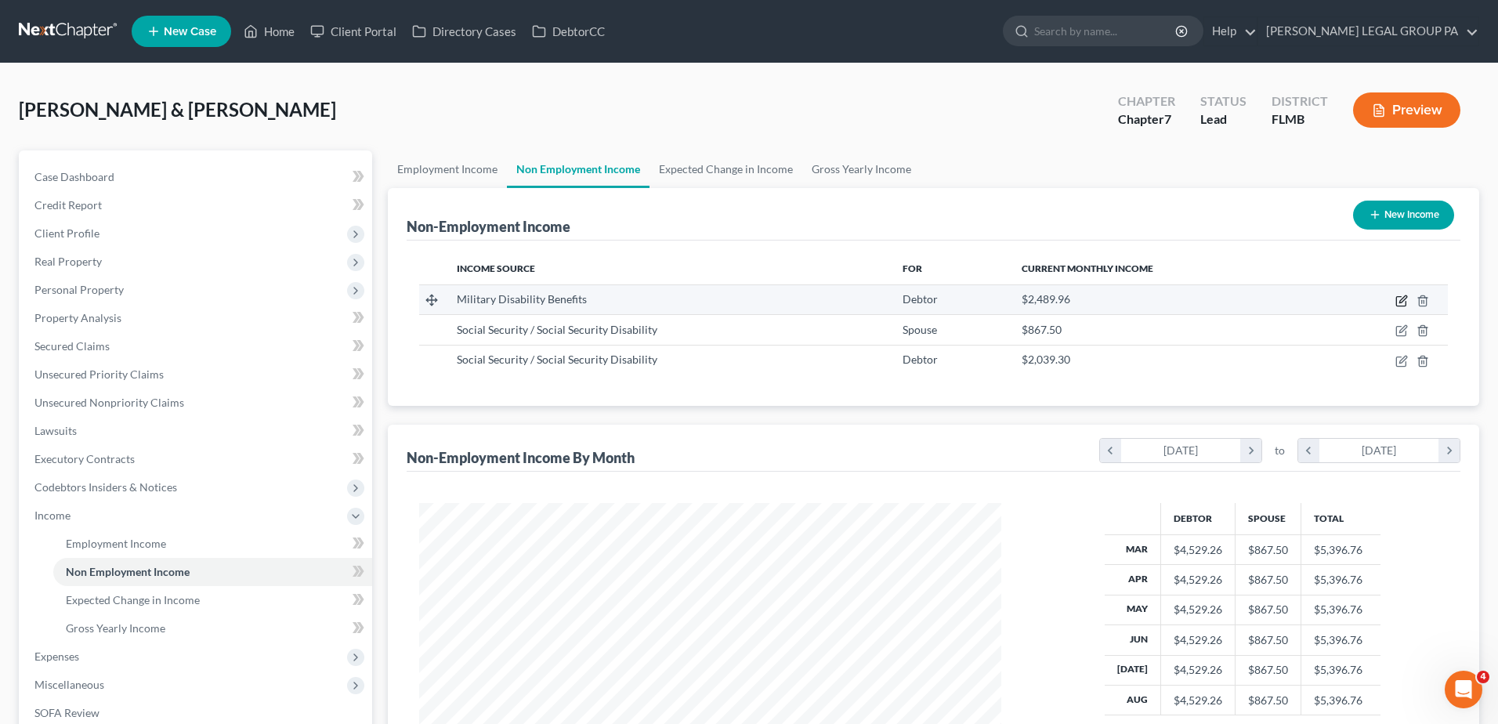
select select "12"
select select "0"
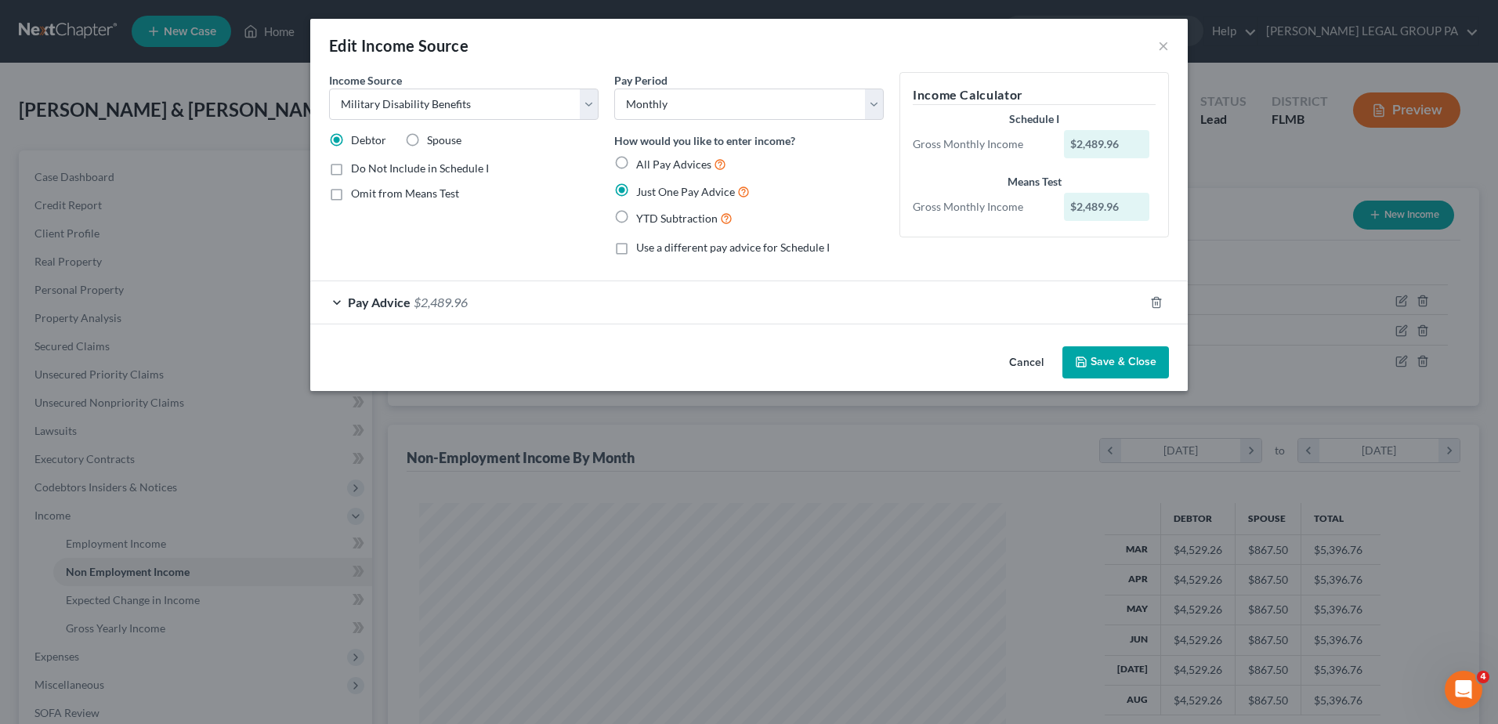
click at [656, 319] on div "Pay Advice $2,489.96" at bounding box center [727, 302] width 834 height 42
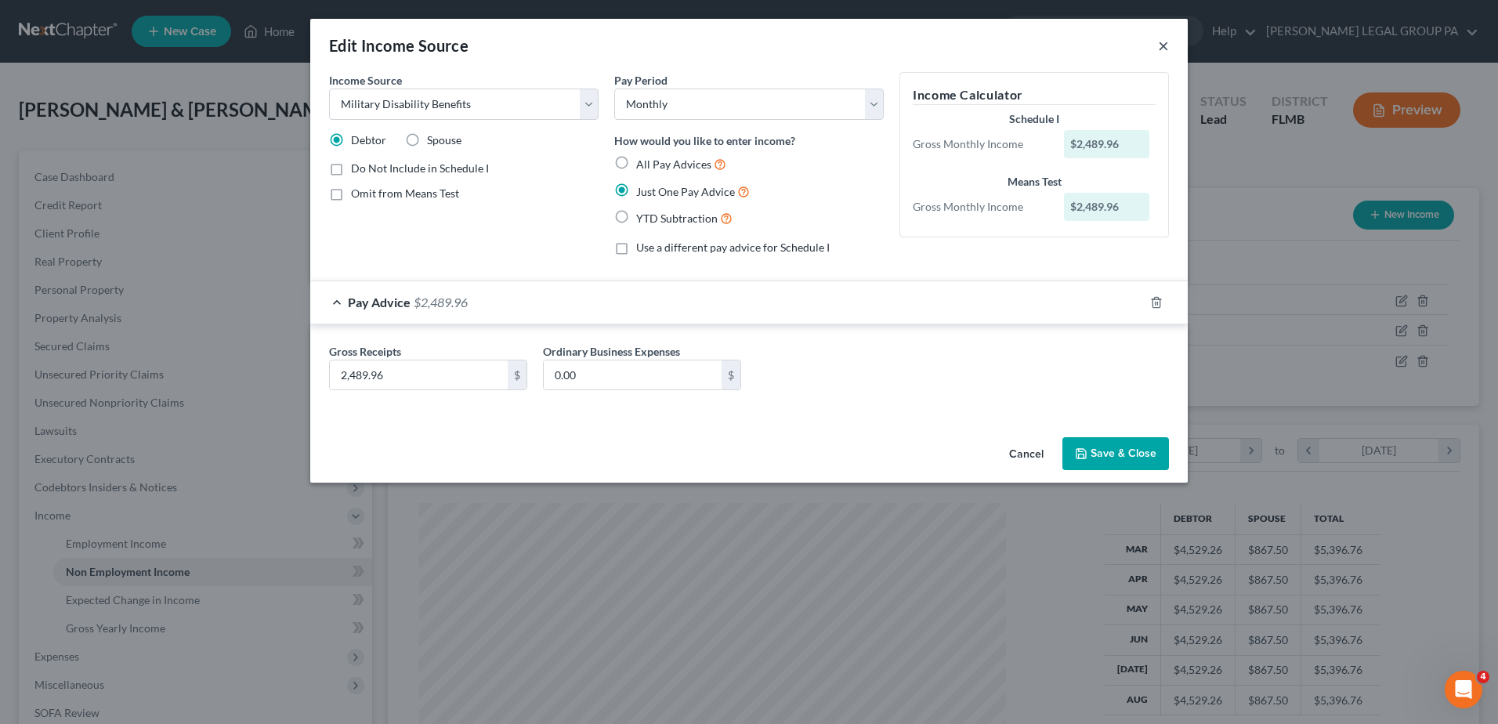
click at [1162, 46] on button "×" at bounding box center [1163, 45] width 11 height 19
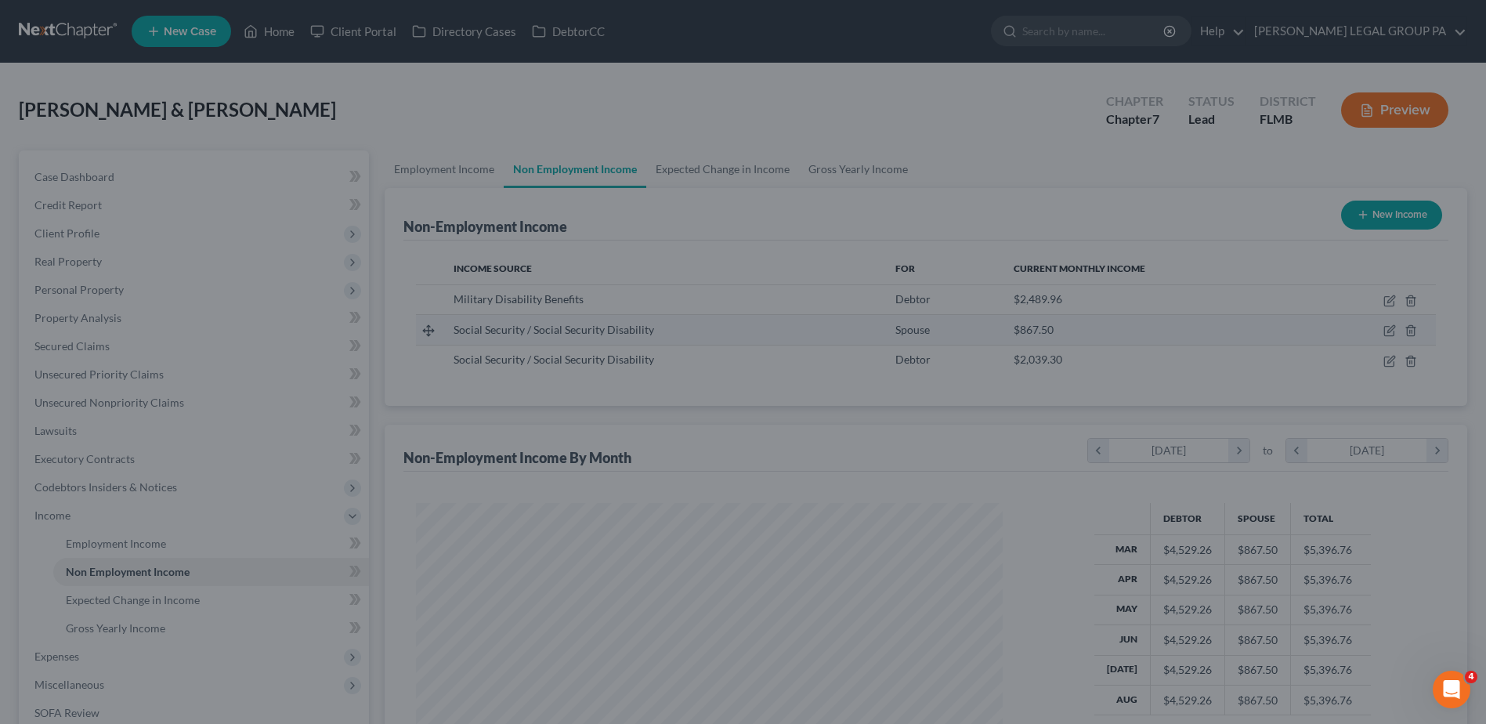
scroll to position [783116, 782793]
